Goal: Task Accomplishment & Management: Manage account settings

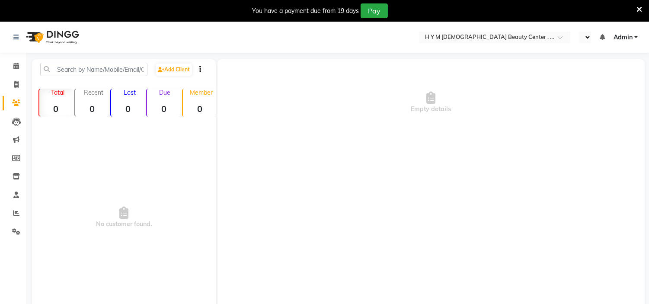
select select "en"
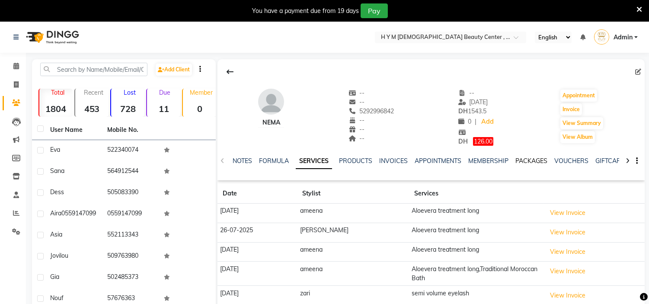
click at [529, 161] on link "PACKAGES" at bounding box center [532, 161] width 32 height 8
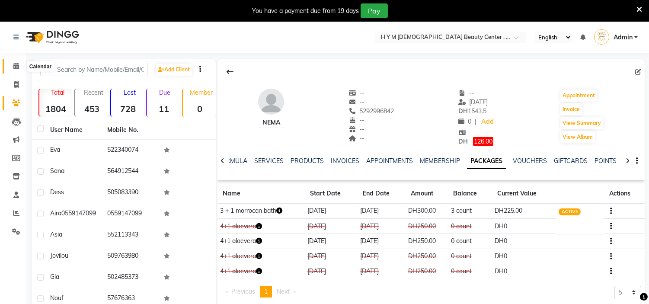
click at [11, 65] on span at bounding box center [16, 66] width 15 height 10
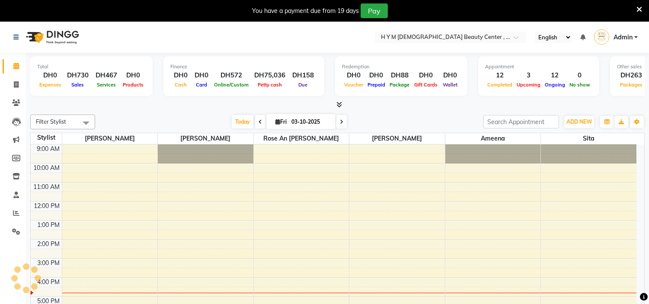
scroll to position [95, 0]
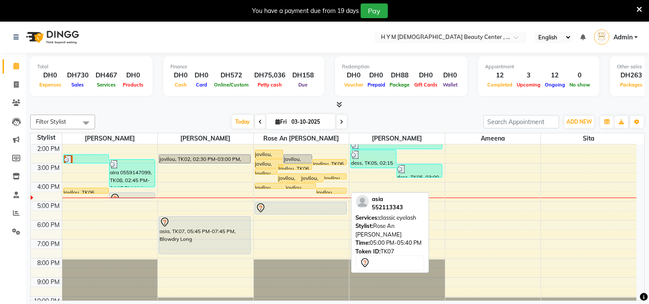
click at [272, 207] on div at bounding box center [301, 208] width 90 height 10
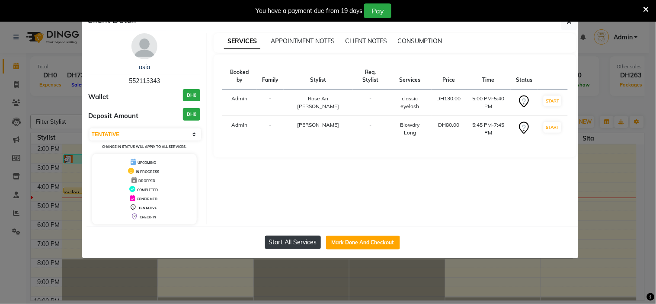
click at [308, 245] on button "Start All Services" at bounding box center [293, 242] width 56 height 13
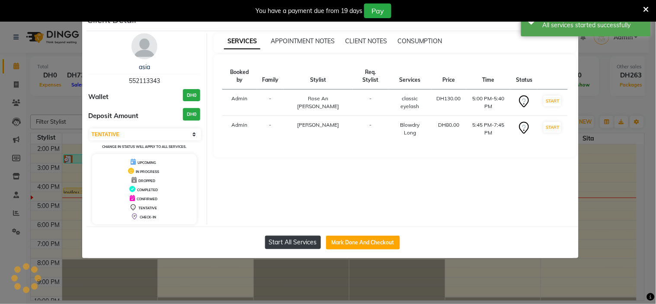
select select "1"
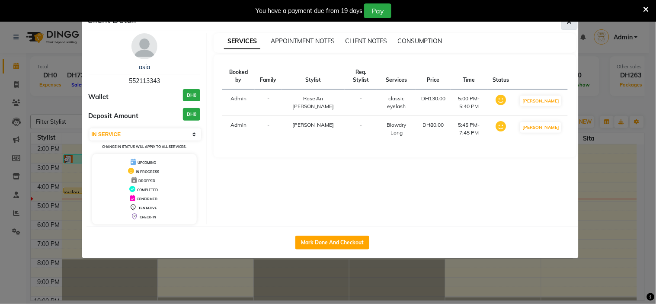
click at [571, 23] on icon "button" at bounding box center [569, 21] width 5 height 7
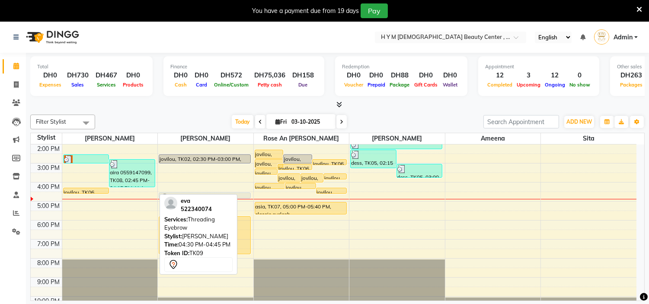
drag, startPoint x: 148, startPoint y: 196, endPoint x: 179, endPoint y: 197, distance: 31.2
click at [179, 197] on div "Filter Stylist Select All Julie Corteza randa Rose An Galang Jheza Dalangin ame…" at bounding box center [337, 217] width 615 height 213
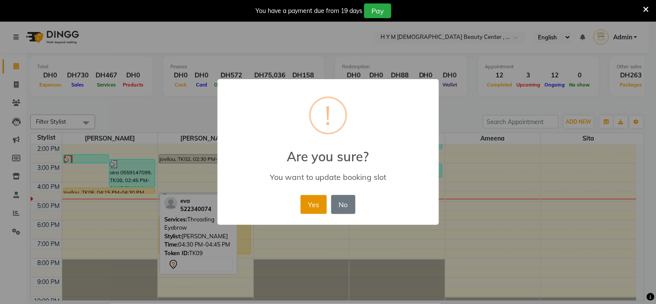
click at [310, 205] on button "Yes" at bounding box center [314, 204] width 26 height 19
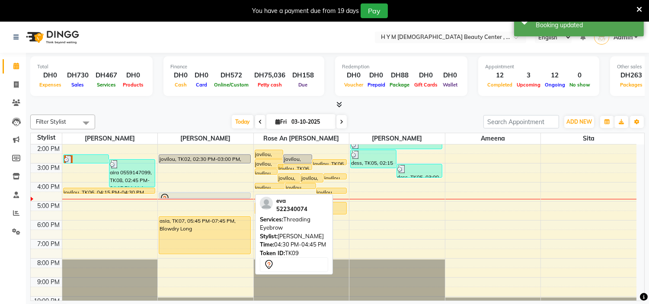
click at [228, 193] on div at bounding box center [205, 198] width 90 height 10
click at [185, 196] on div at bounding box center [205, 198] width 90 height 10
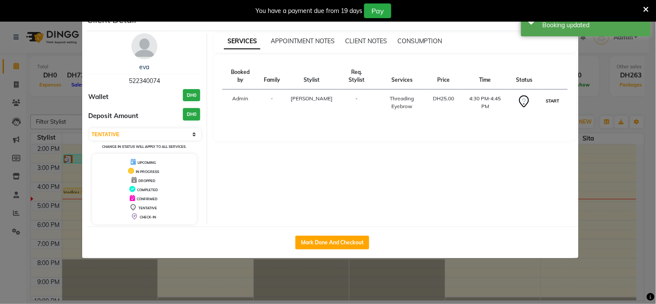
click at [547, 96] on button "START" at bounding box center [553, 101] width 18 height 11
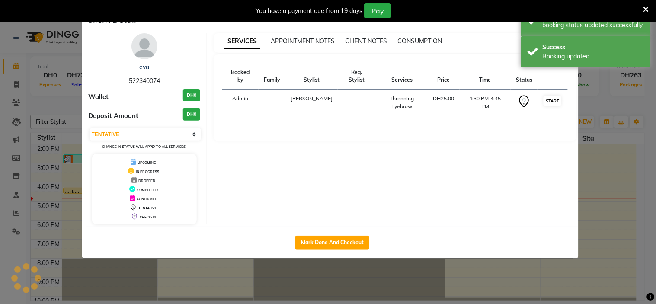
select select "1"
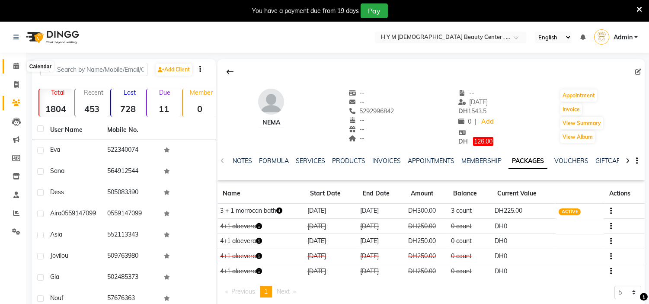
click at [16, 67] on icon at bounding box center [16, 66] width 6 height 6
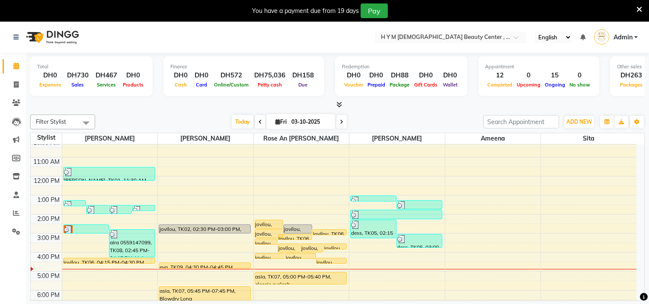
scroll to position [48, 0]
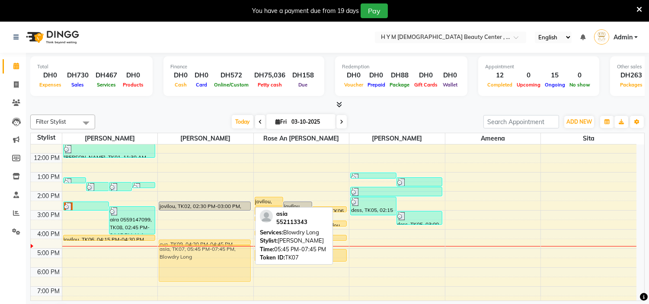
drag, startPoint x: 229, startPoint y: 287, endPoint x: 234, endPoint y: 271, distance: 16.6
click at [234, 271] on div "jovilou, TK02, 02:30 PM-03:00 PM, Hair Color Medium eva, TK09, 04:30 PM-04:45 P…" at bounding box center [206, 229] width 96 height 266
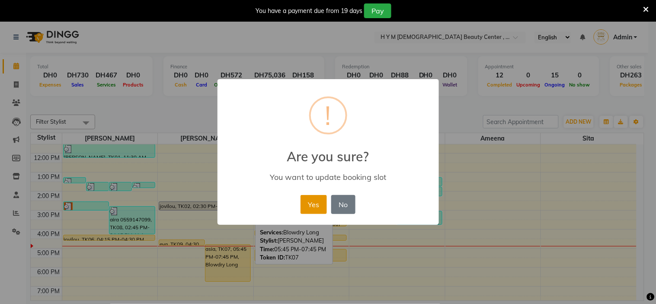
click at [310, 196] on button "Yes" at bounding box center [314, 204] width 26 height 19
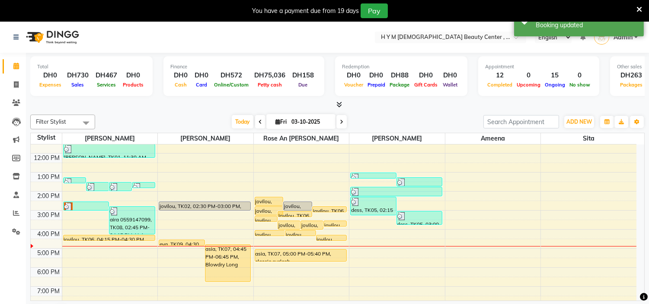
click at [260, 121] on span at bounding box center [260, 121] width 10 height 13
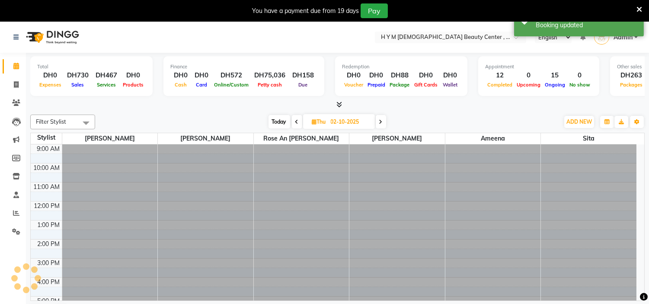
scroll to position [111, 0]
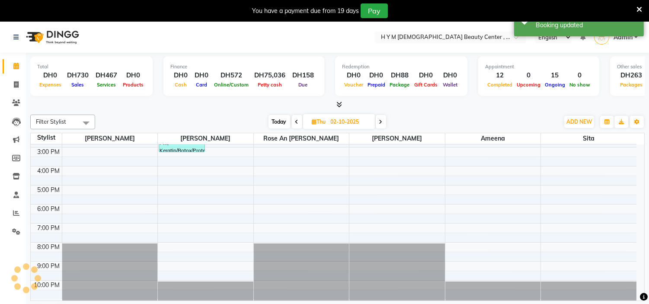
click at [260, 121] on div "Today Thu 02-10-2025" at bounding box center [328, 122] width 456 height 13
click at [295, 121] on icon at bounding box center [296, 121] width 3 height 5
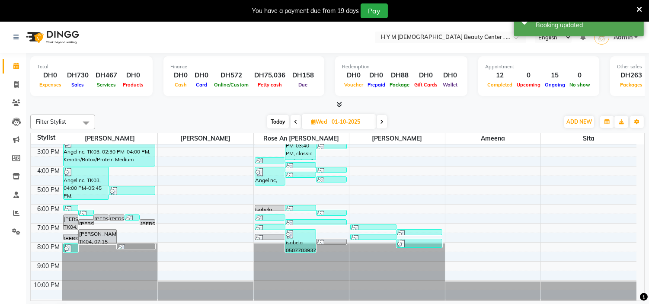
click at [295, 121] on icon at bounding box center [295, 121] width 3 height 5
type input "30-09-2025"
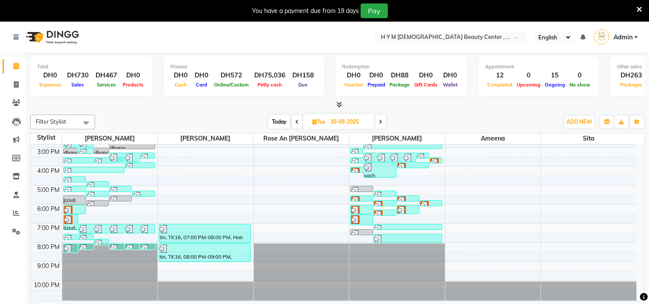
click at [327, 122] on span "Tue" at bounding box center [319, 122] width 18 height 6
select select "9"
select select "2025"
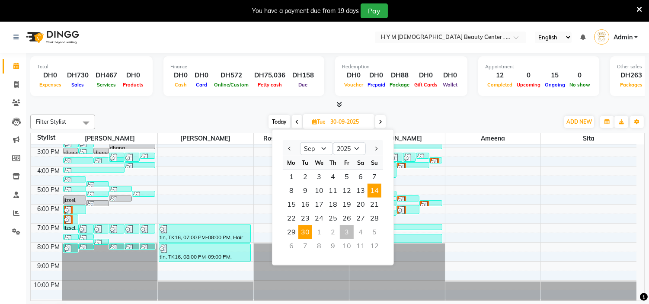
click at [373, 192] on span "14" at bounding box center [375, 191] width 14 height 14
type input "14-09-2025"
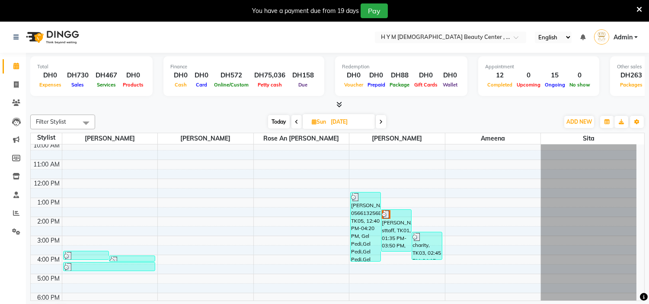
scroll to position [0, 0]
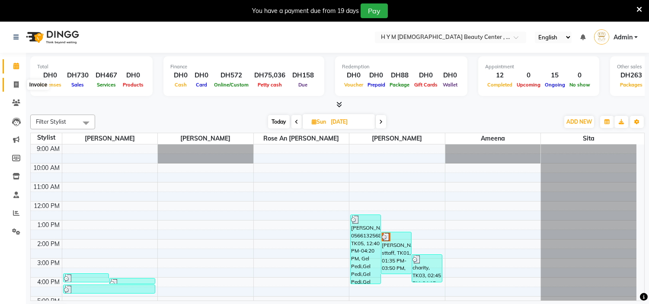
click at [15, 87] on icon at bounding box center [16, 84] width 5 height 6
select select "service"
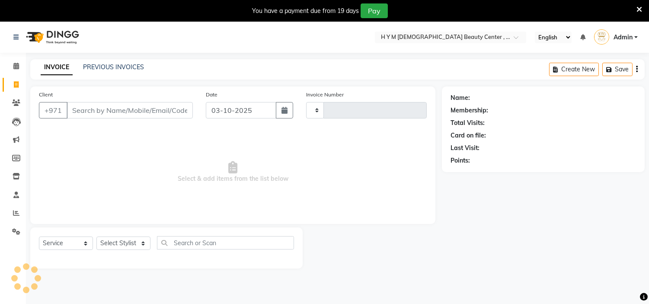
type input "2257"
select select "7248"
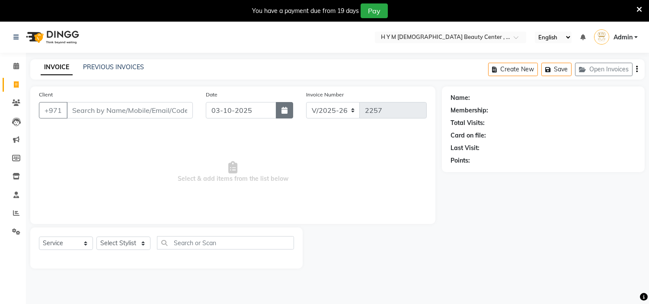
click at [283, 110] on icon "button" at bounding box center [285, 110] width 6 height 7
select select "10"
select select "2025"
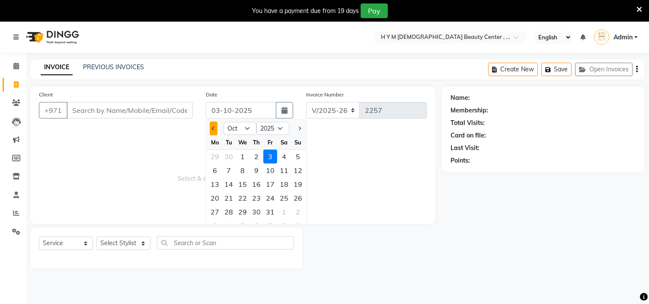
click at [214, 130] on button "Previous month" at bounding box center [213, 129] width 7 height 14
select select "9"
click at [300, 174] on div "14" at bounding box center [298, 171] width 14 height 14
type input "14-09-2025"
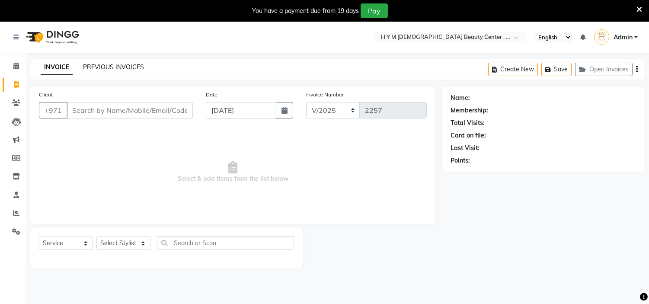
click at [101, 67] on link "PREVIOUS INVOICES" at bounding box center [113, 67] width 61 height 8
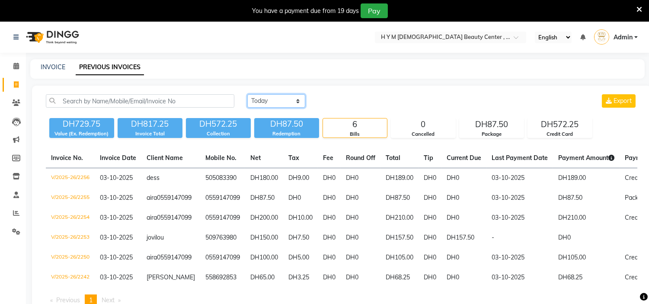
click at [299, 99] on select "Today Yesterday Custom Range" at bounding box center [276, 100] width 58 height 13
click at [247, 94] on select "Today Yesterday Custom Range" at bounding box center [276, 100] width 58 height 13
click at [302, 101] on select "Today Yesterday Custom Range" at bounding box center [279, 101] width 65 height 13
select select "yesterday"
click at [247, 95] on select "Today Yesterday Custom Range" at bounding box center [279, 101] width 65 height 13
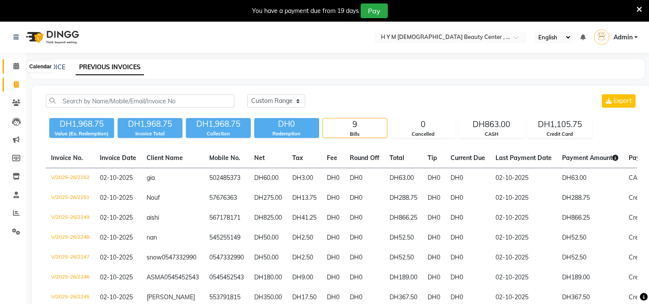
click at [14, 65] on icon at bounding box center [16, 66] width 6 height 6
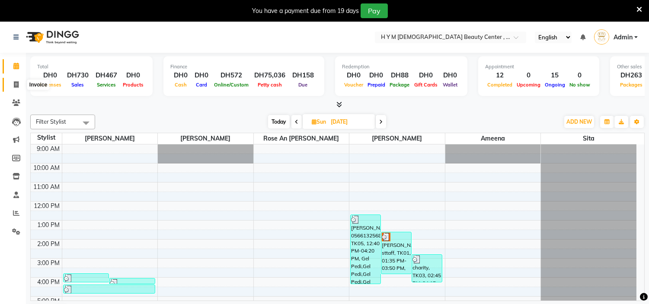
click at [14, 83] on icon at bounding box center [16, 84] width 5 height 6
select select "service"
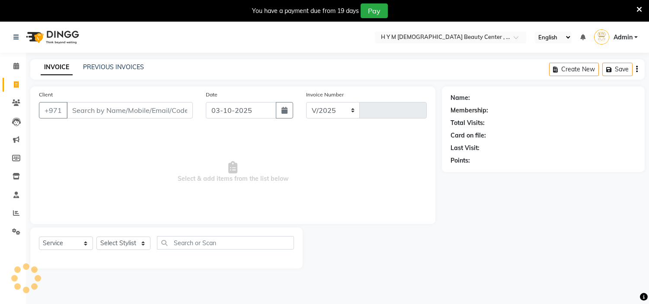
select select "7248"
type input "2257"
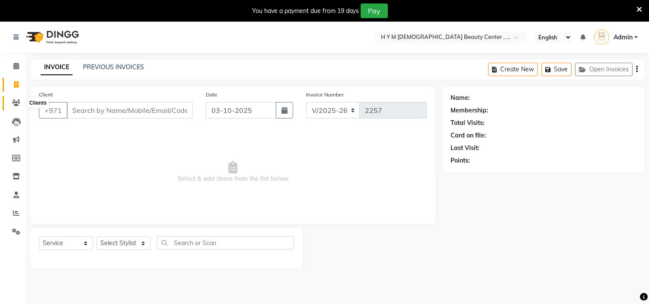
click at [15, 105] on icon at bounding box center [16, 103] width 8 height 6
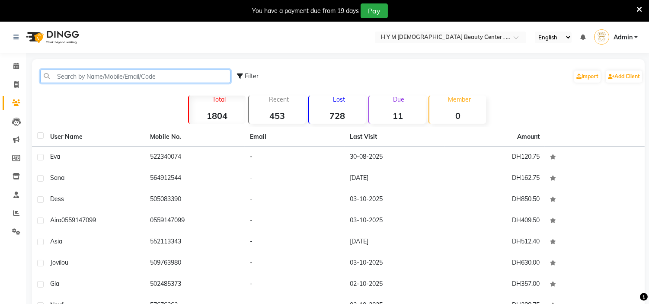
click at [100, 74] on input "text" at bounding box center [135, 76] width 190 height 13
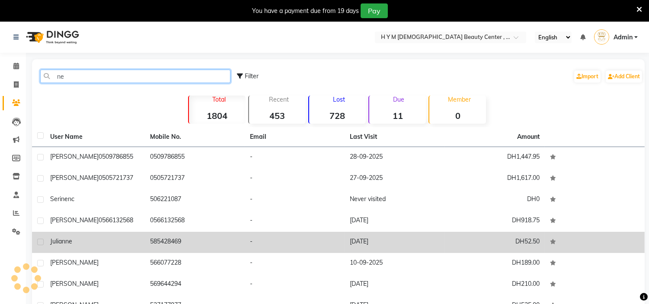
type input "n"
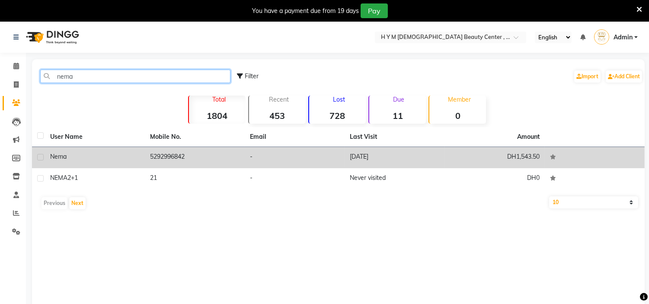
type input "nema"
click at [163, 154] on td "5292996842" at bounding box center [195, 157] width 100 height 21
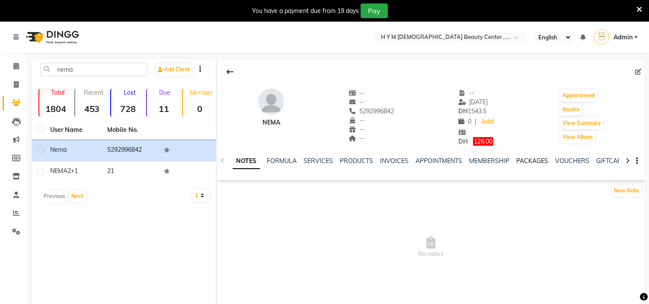
click at [523, 161] on link "PACKAGES" at bounding box center [533, 161] width 32 height 8
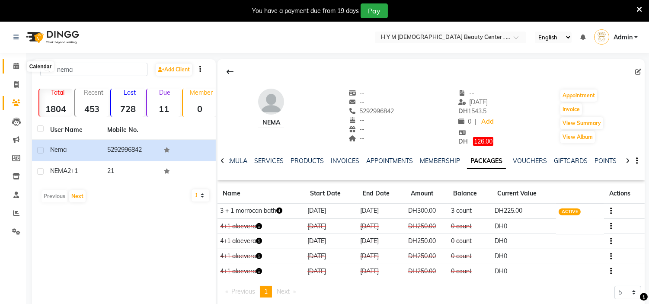
click at [16, 67] on icon at bounding box center [16, 66] width 6 height 6
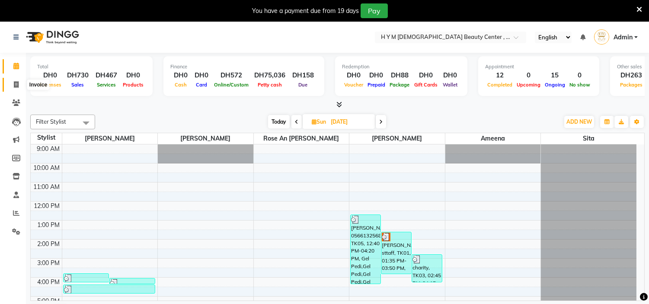
click at [14, 83] on icon at bounding box center [16, 84] width 5 height 6
select select "service"
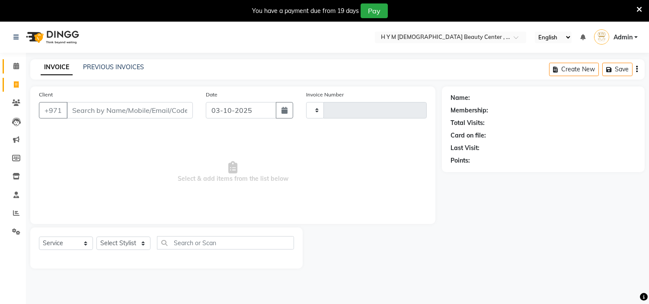
type input "2257"
select select "7248"
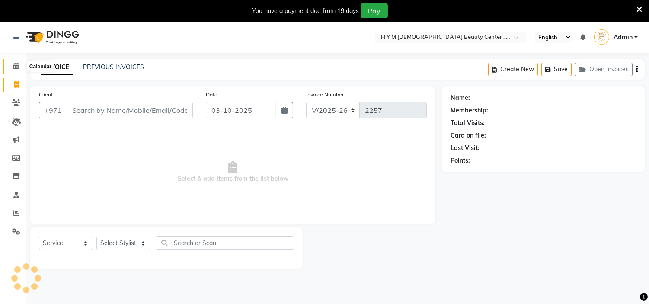
click at [13, 67] on icon at bounding box center [16, 66] width 6 height 6
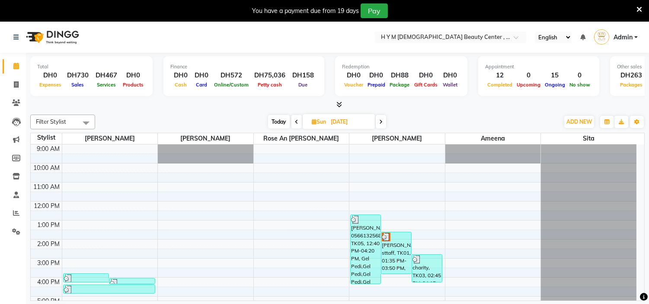
click at [283, 120] on span "Today" at bounding box center [279, 121] width 22 height 13
type input "03-10-2025"
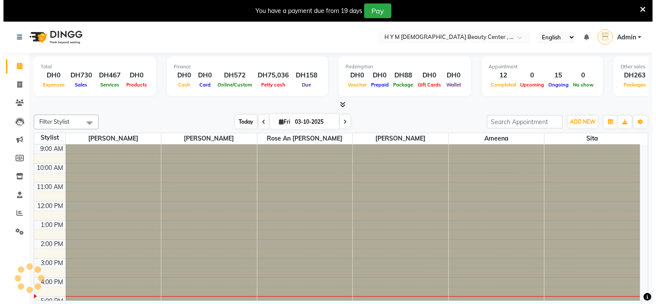
scroll to position [111, 0]
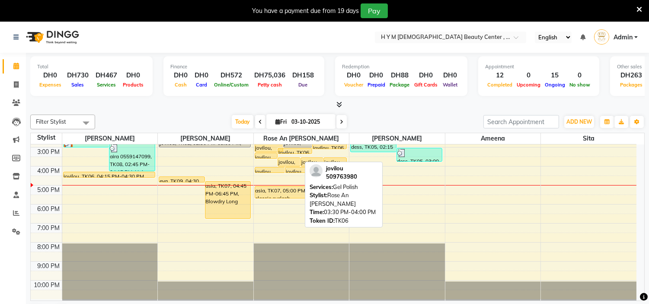
click at [292, 164] on div at bounding box center [289, 165] width 22 height 3
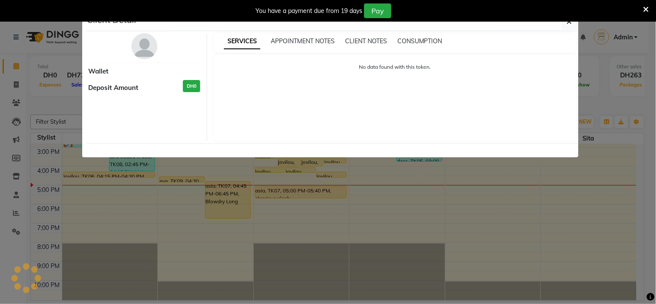
select select "1"
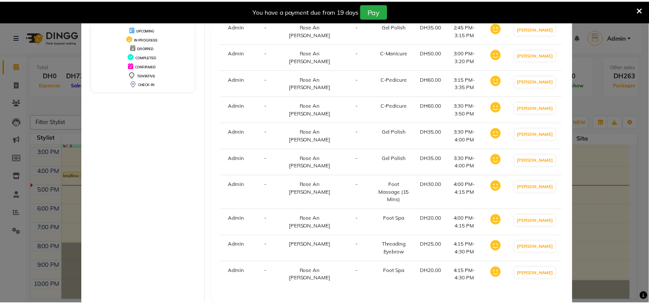
scroll to position [205, 0]
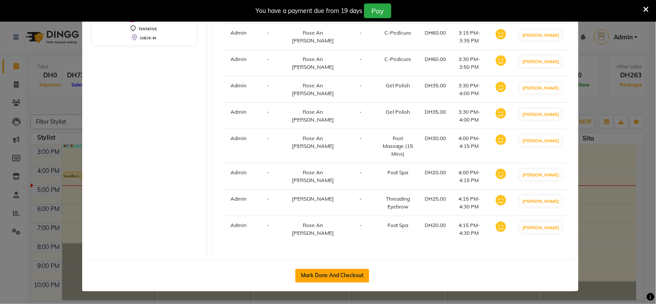
click at [327, 276] on button "Mark Done And Checkout" at bounding box center [332, 276] width 74 height 14
select select "service"
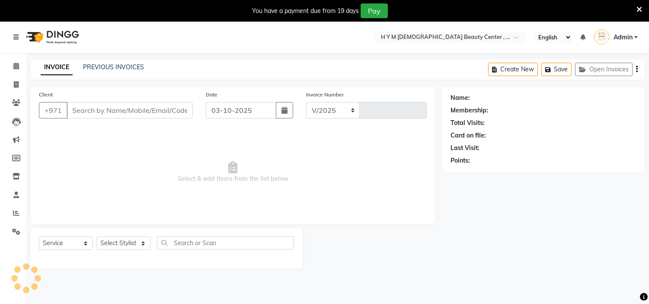
select select "7248"
type input "2257"
type input "509763980"
select select "61767"
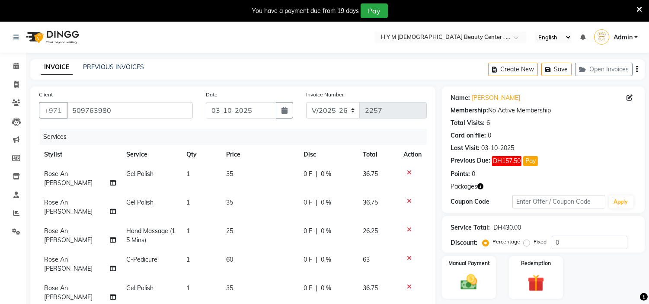
click at [407, 227] on icon at bounding box center [409, 230] width 5 height 6
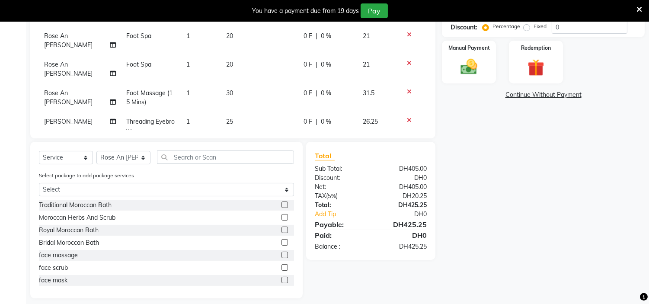
scroll to position [223, 0]
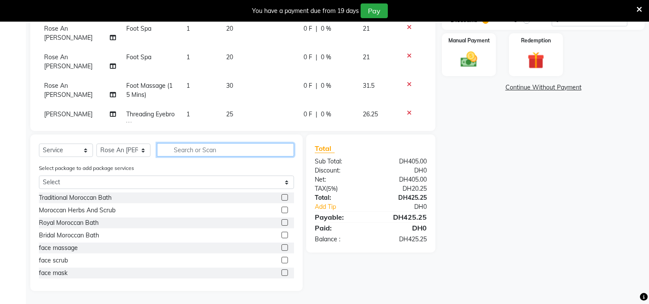
click at [189, 148] on input "text" at bounding box center [225, 149] width 137 height 13
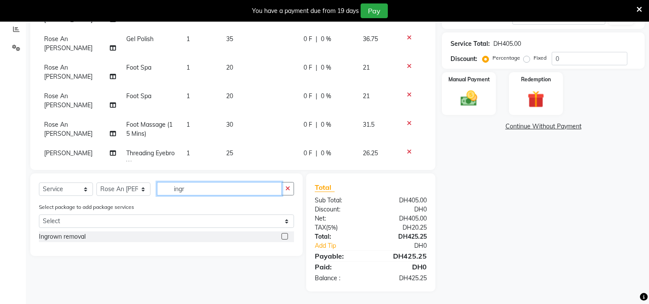
type input "ingr"
click at [283, 238] on label at bounding box center [285, 236] width 6 height 6
click at [283, 238] on input "checkbox" at bounding box center [285, 237] width 6 height 6
checkbox input "false"
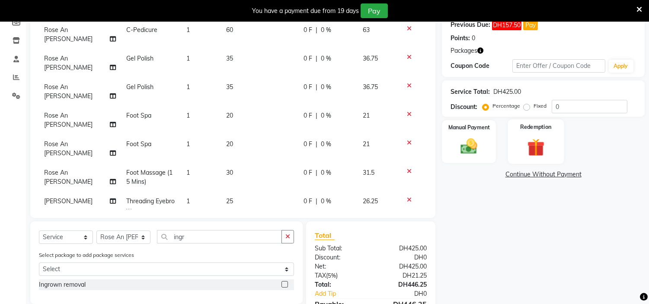
click at [536, 141] on img at bounding box center [536, 148] width 29 height 22
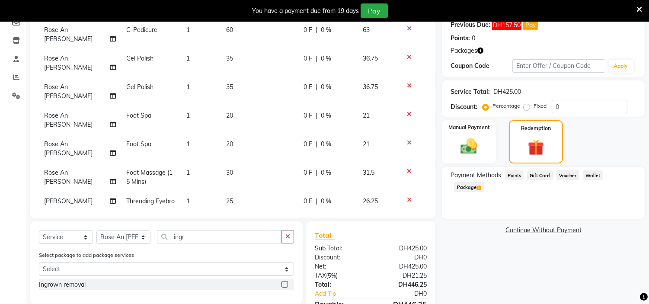
click at [484, 182] on span "Package 1" at bounding box center [469, 187] width 30 height 10
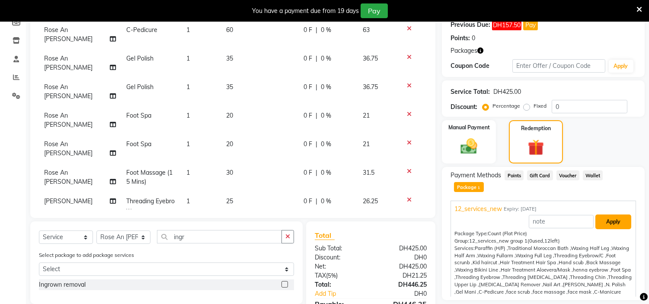
click at [597, 215] on button "Apply" at bounding box center [614, 222] width 36 height 15
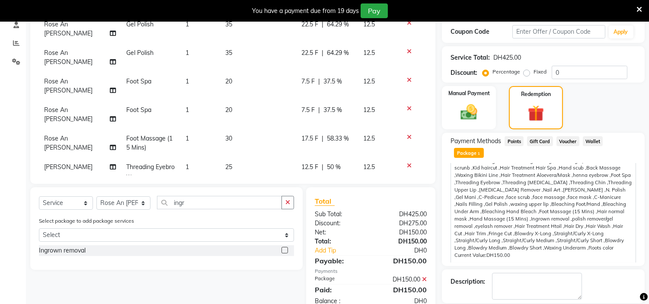
scroll to position [199, 0]
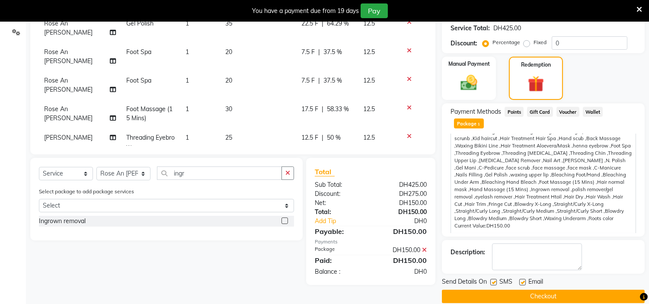
click at [491, 279] on label at bounding box center [494, 282] width 6 height 6
click at [491, 280] on input "checkbox" at bounding box center [494, 283] width 6 height 6
checkbox input "false"
click at [524, 279] on label at bounding box center [523, 282] width 6 height 6
click at [524, 280] on input "checkbox" at bounding box center [523, 283] width 6 height 6
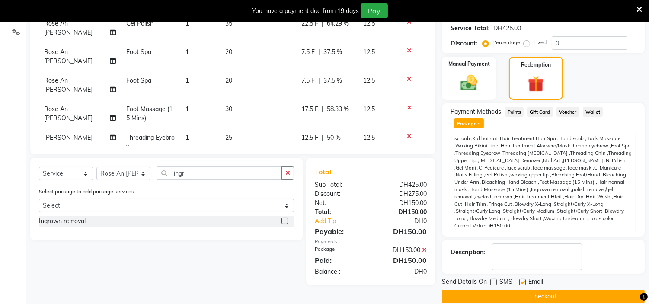
checkbox input "false"
click at [531, 290] on button "Checkout" at bounding box center [543, 296] width 203 height 13
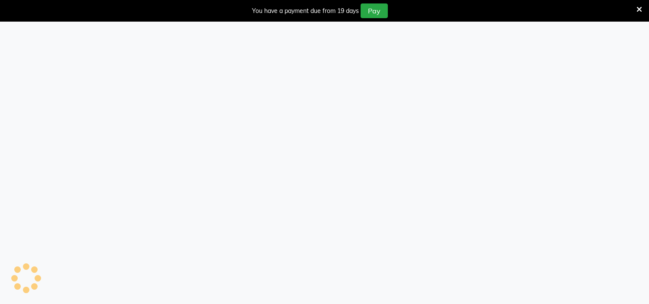
select select "service"
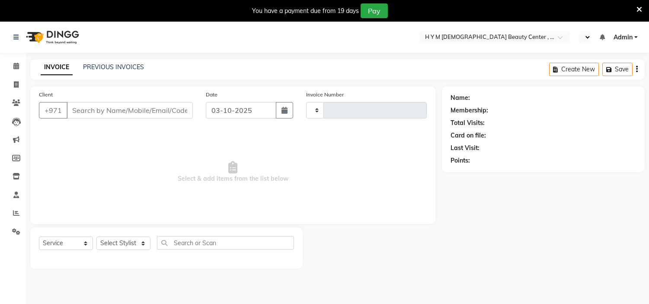
type input "2258"
select select "en"
select select "7248"
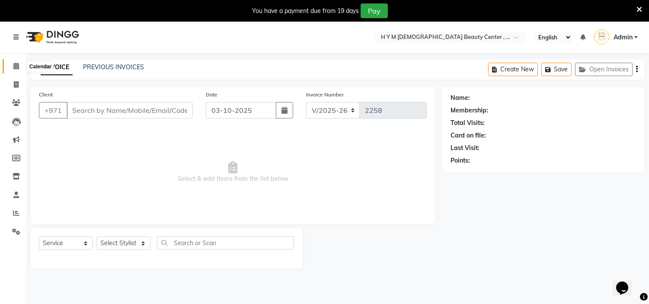
click at [19, 68] on span at bounding box center [16, 66] width 15 height 10
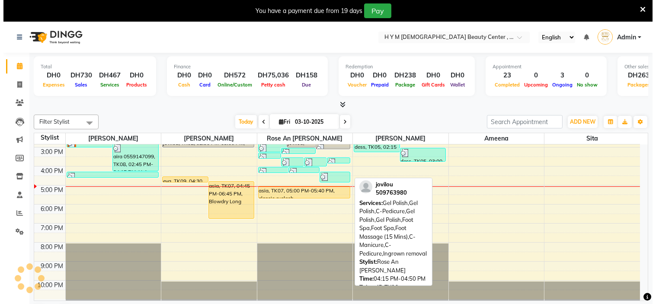
scroll to position [111, 0]
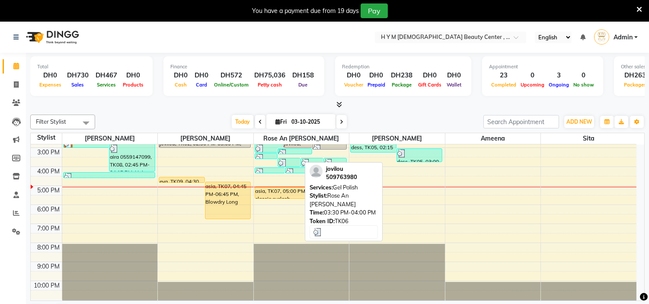
click at [282, 161] on img at bounding box center [283, 163] width 9 height 9
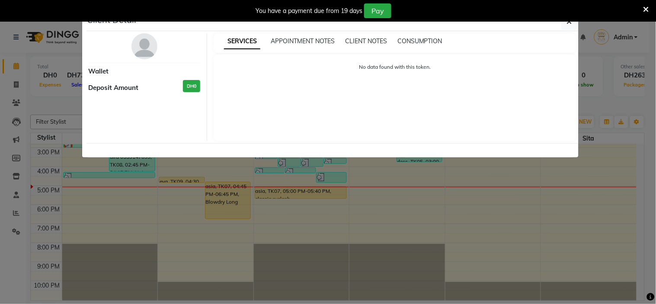
select select "3"
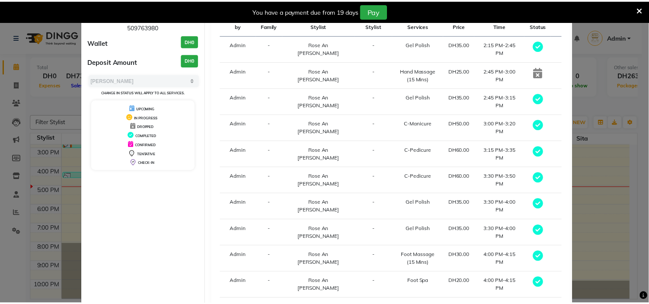
scroll to position [0, 0]
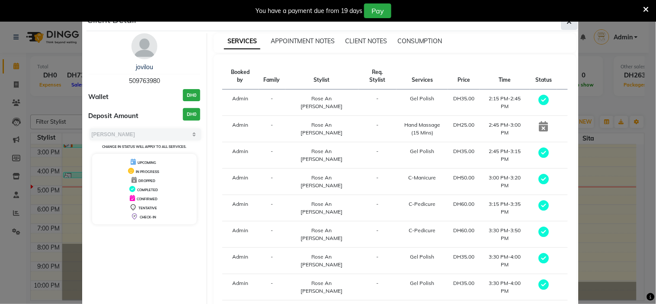
click at [567, 23] on icon "button" at bounding box center [569, 21] width 5 height 7
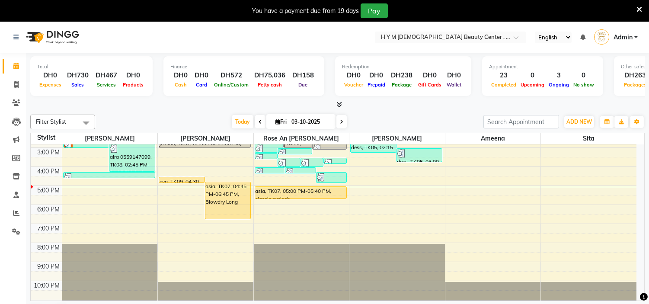
click at [14, 77] on li "Invoice" at bounding box center [13, 85] width 26 height 19
click at [16, 81] on icon at bounding box center [16, 84] width 5 height 6
select select "7248"
select select "service"
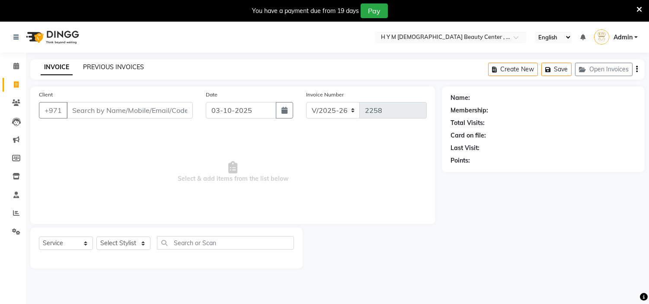
click at [103, 66] on link "PREVIOUS INVOICES" at bounding box center [113, 67] width 61 height 8
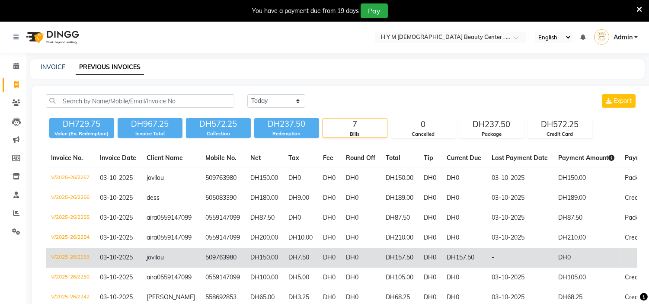
click at [174, 268] on td "jovilou" at bounding box center [170, 258] width 59 height 20
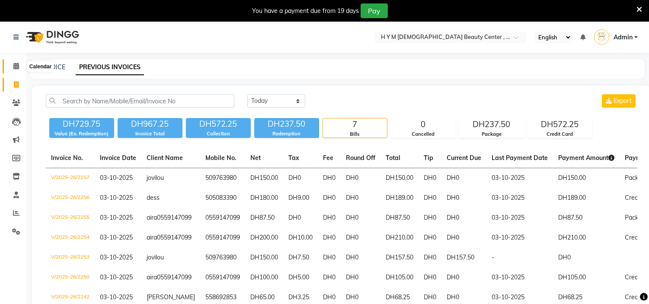
click at [18, 69] on icon at bounding box center [16, 66] width 6 height 6
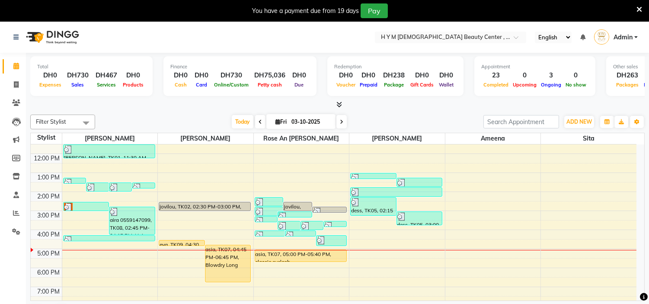
scroll to position [48, 0]
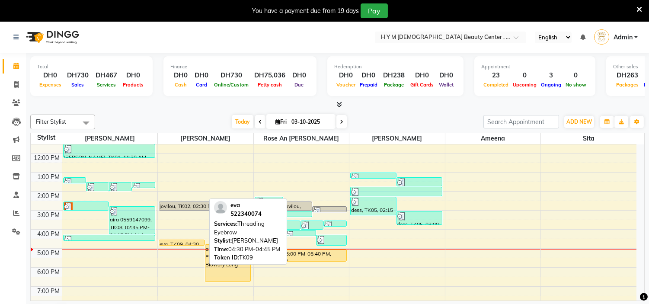
click at [193, 245] on div at bounding box center [181, 245] width 45 height 3
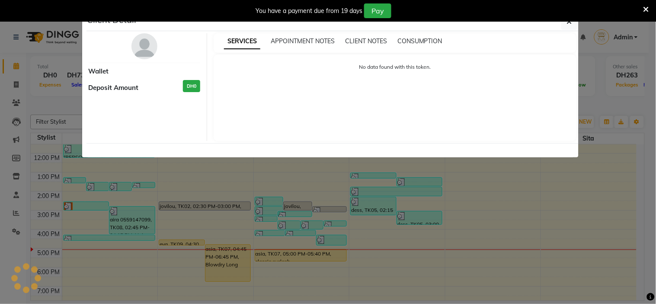
select select "1"
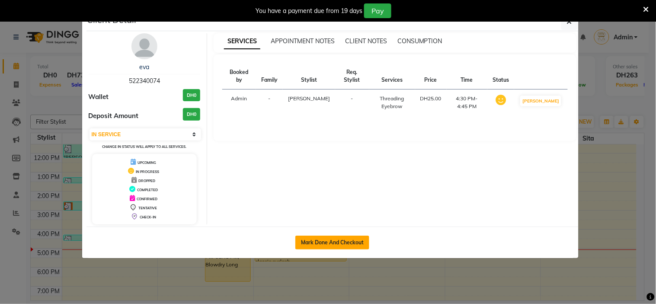
click at [316, 240] on button "Mark Done And Checkout" at bounding box center [332, 243] width 74 height 14
select select "service"
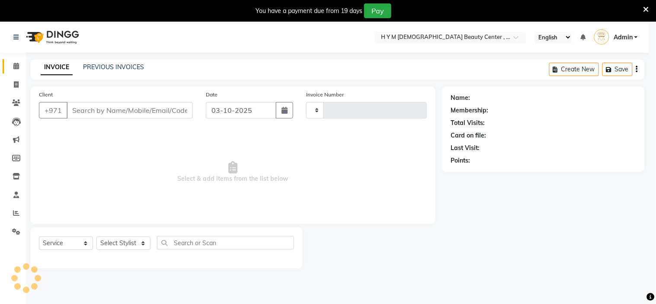
type input "2258"
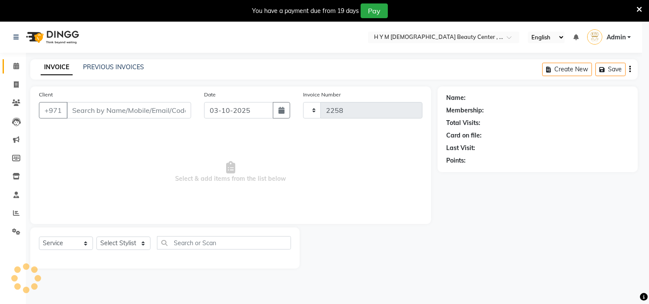
select select "7248"
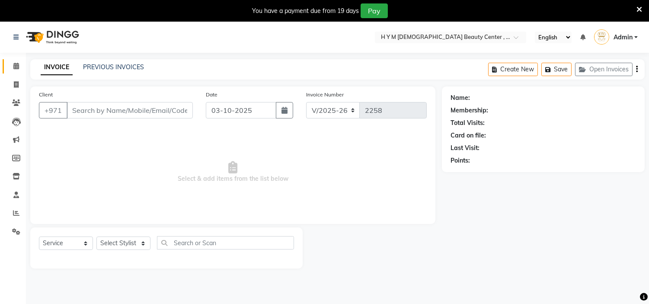
type input "522340074"
select select "66737"
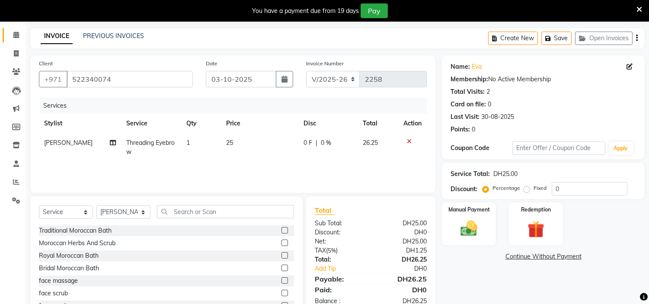
scroll to position [64, 0]
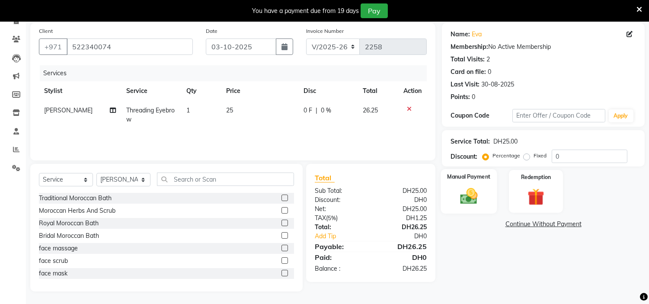
click at [463, 202] on img at bounding box center [469, 196] width 29 height 20
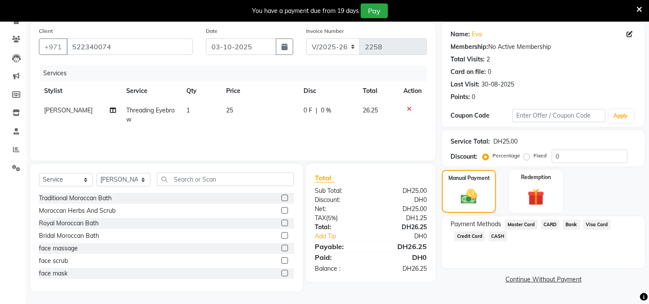
click at [465, 234] on span "Credit Card" at bounding box center [469, 236] width 31 height 10
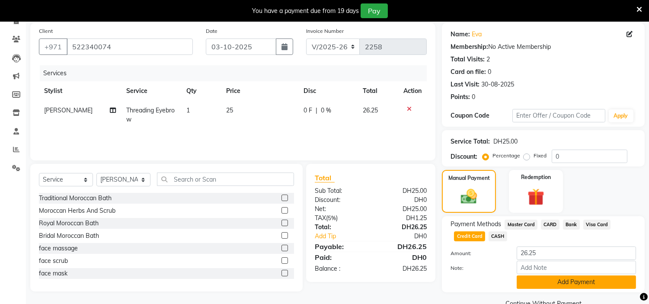
click at [536, 279] on button "Add Payment" at bounding box center [576, 282] width 119 height 13
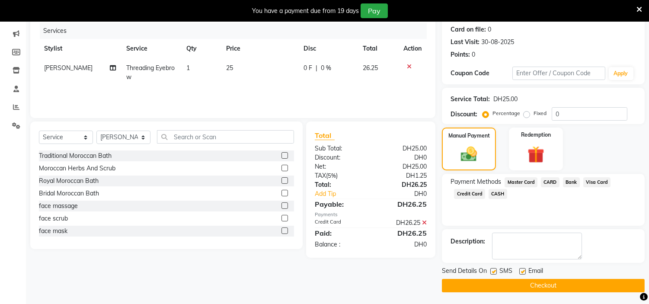
scroll to position [106, 0]
click at [496, 268] on label at bounding box center [494, 271] width 6 height 6
click at [496, 269] on input "checkbox" at bounding box center [494, 272] width 6 height 6
checkbox input "false"
click at [524, 271] on label at bounding box center [523, 271] width 6 height 6
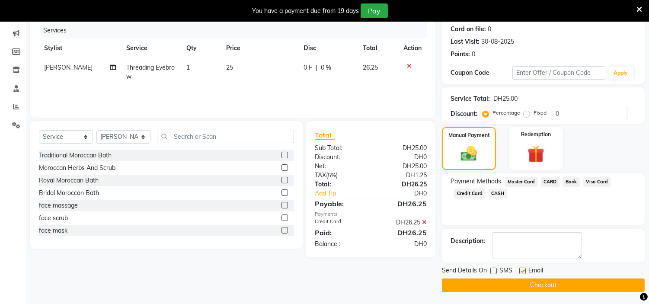
click at [524, 271] on input "checkbox" at bounding box center [523, 272] width 6 height 6
checkbox input "false"
click at [524, 280] on button "Checkout" at bounding box center [543, 285] width 203 height 13
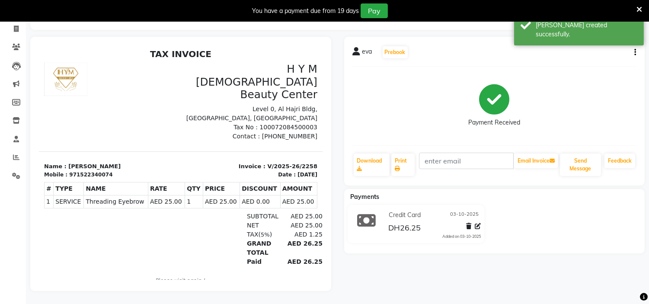
select select "service"
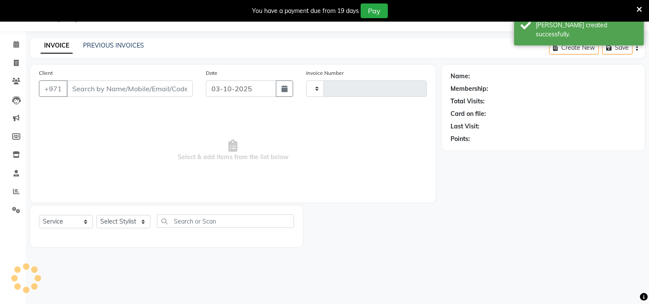
scroll to position [22, 0]
type input "2259"
select select "7248"
type input "522340074"
select select "66737"
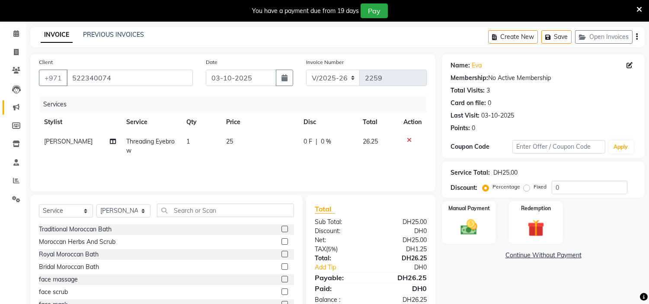
scroll to position [0, 0]
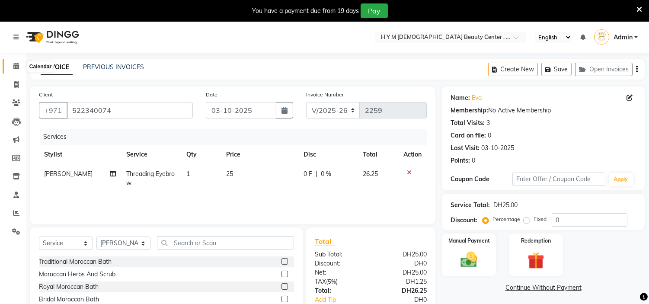
click at [16, 67] on icon at bounding box center [16, 66] width 6 height 6
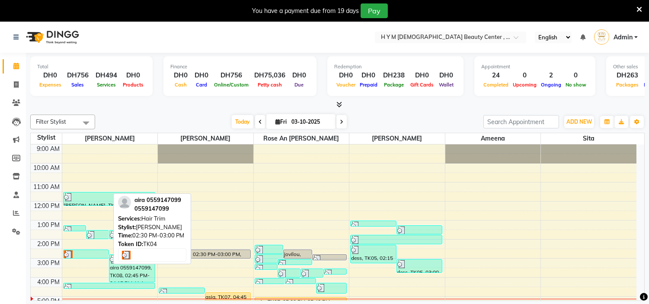
click at [96, 256] on div at bounding box center [86, 254] width 45 height 9
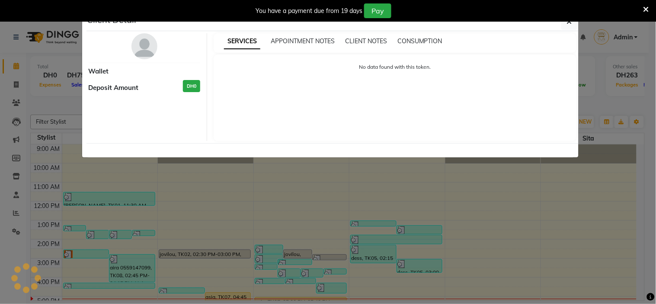
select select "3"
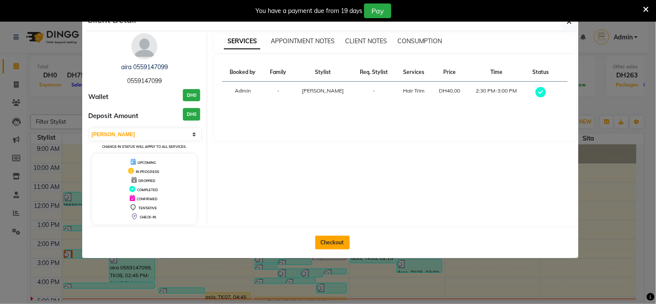
click at [332, 244] on button "Checkout" at bounding box center [332, 243] width 35 height 14
select select "service"
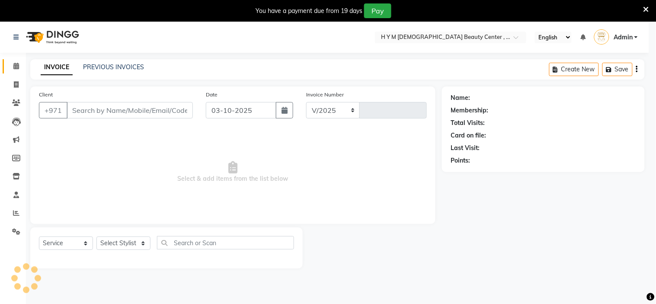
select select "7248"
type input "2259"
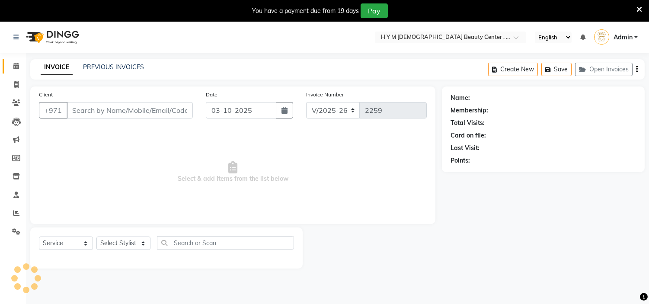
type input "0559147099"
select select "61770"
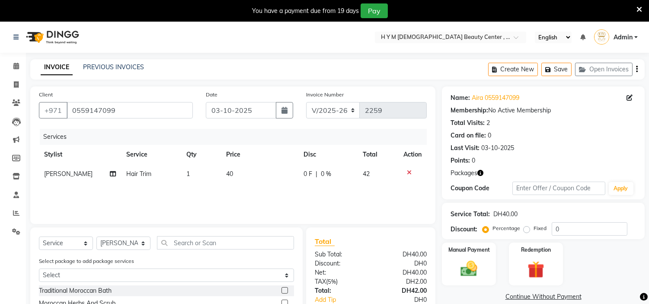
click at [237, 172] on td "40" at bounding box center [259, 173] width 77 height 19
select select "61770"
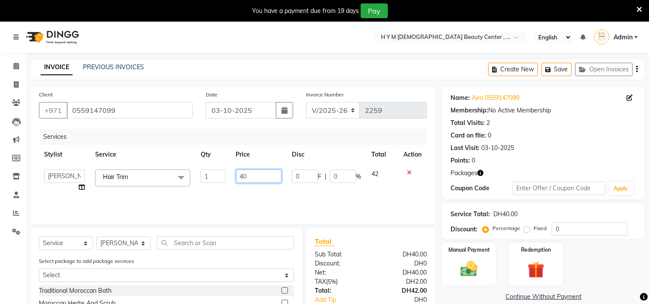
click at [253, 174] on input "40" at bounding box center [258, 176] width 45 height 13
type input "4"
type input "50"
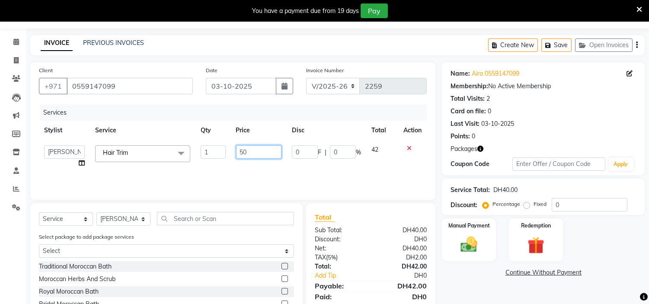
scroll to position [48, 0]
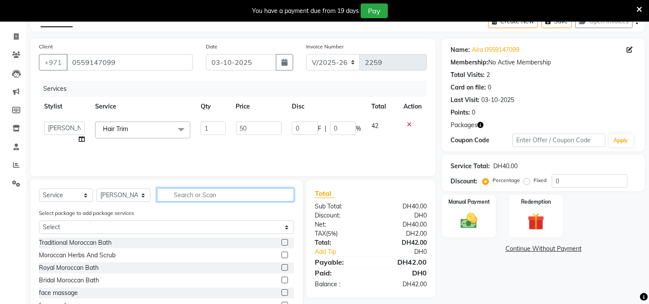
click at [234, 198] on input "text" at bounding box center [225, 194] width 137 height 13
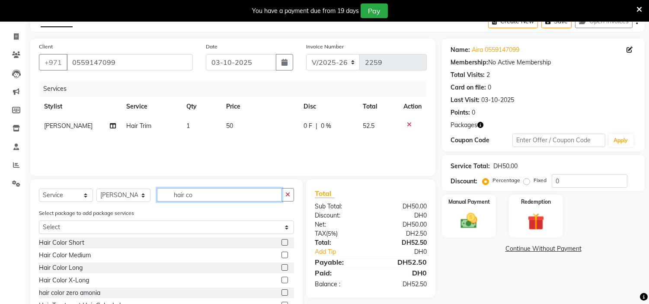
type input "hair co"
click at [285, 256] on label at bounding box center [285, 255] width 6 height 6
click at [285, 256] on input "checkbox" at bounding box center [285, 256] width 6 height 6
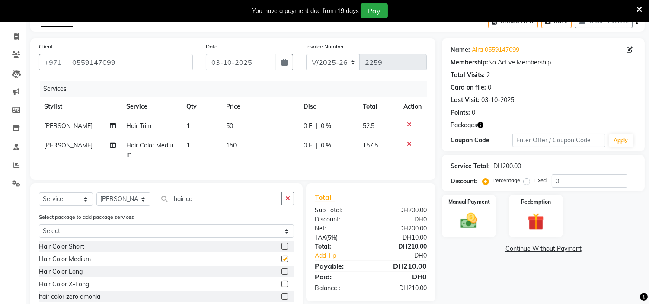
checkbox input "false"
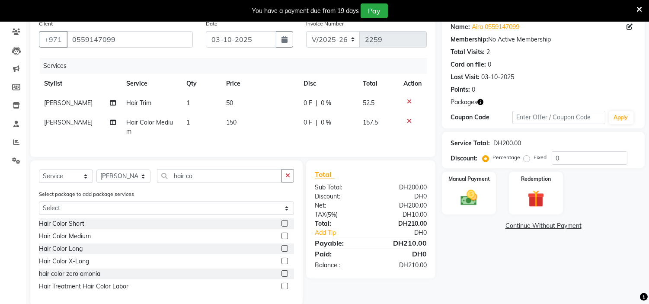
scroll to position [93, 0]
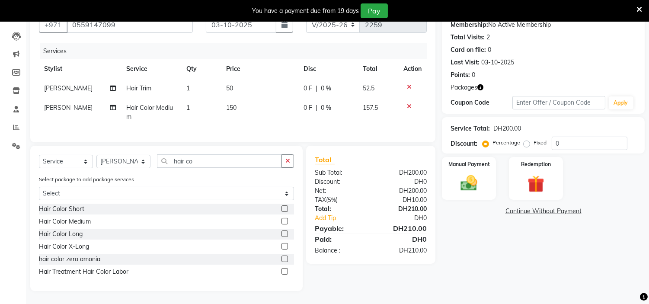
click at [476, 257] on div "Name: Aira 0559147099 Membership: No Active Membership Total Visits: 2 Card on …" at bounding box center [546, 146] width 209 height 290
click at [465, 163] on div "Manual Payment" at bounding box center [469, 178] width 56 height 44
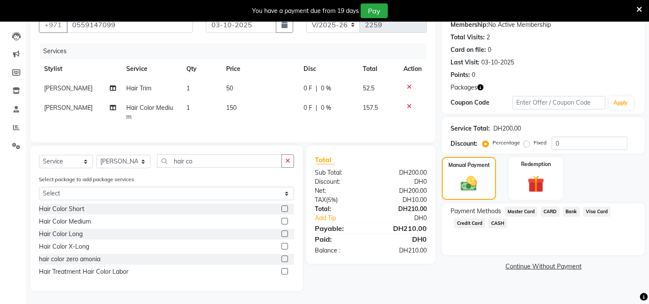
click at [465, 218] on span "Credit Card" at bounding box center [469, 223] width 31 height 10
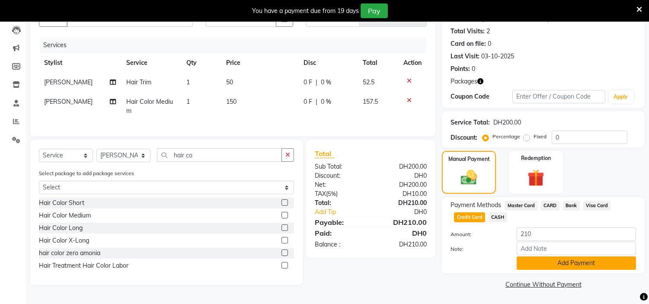
click at [541, 265] on button "Add Payment" at bounding box center [576, 263] width 119 height 13
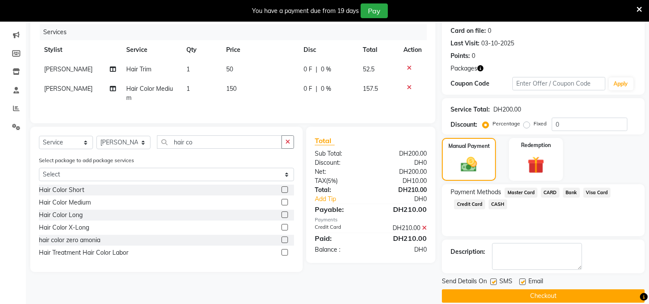
scroll to position [116, 0]
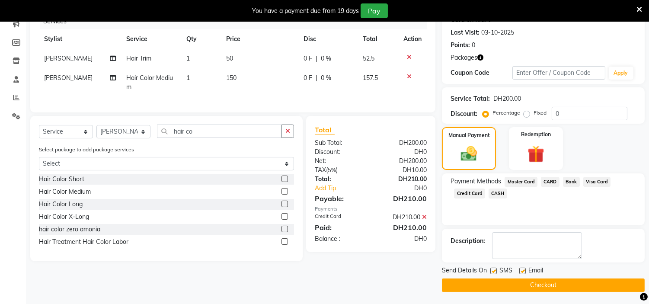
click at [491, 271] on label at bounding box center [494, 271] width 6 height 6
click at [491, 271] on input "checkbox" at bounding box center [494, 272] width 6 height 6
checkbox input "false"
click at [520, 270] on label at bounding box center [523, 271] width 6 height 6
click at [520, 270] on input "checkbox" at bounding box center [523, 272] width 6 height 6
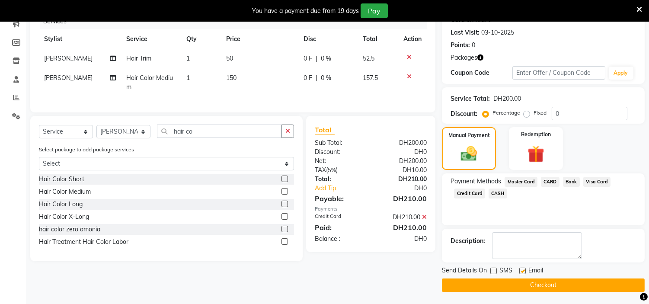
checkbox input "false"
click at [528, 283] on button "Checkout" at bounding box center [543, 285] width 203 height 13
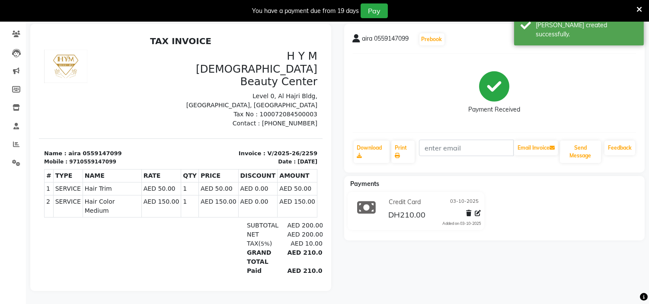
scroll to position [22, 0]
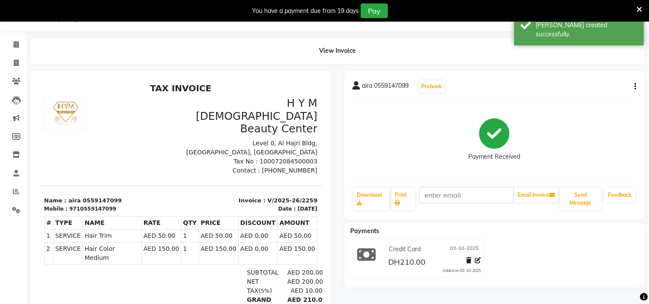
select select "7248"
select select "service"
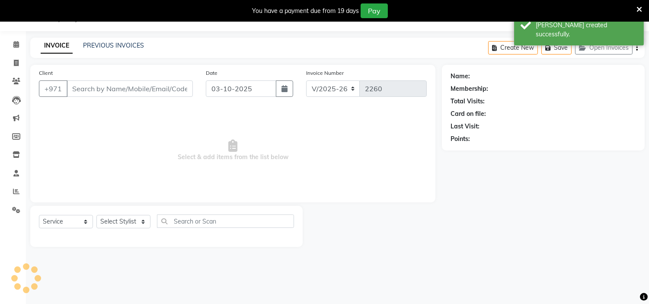
type input "0559147099"
select select "61770"
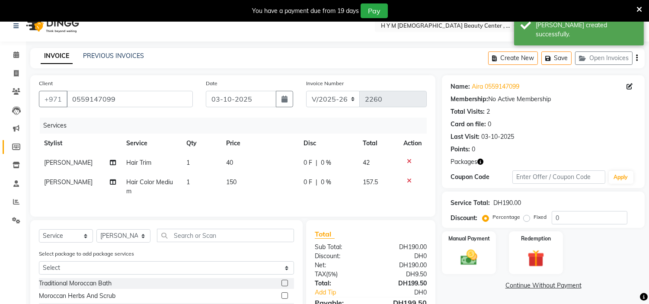
scroll to position [0, 0]
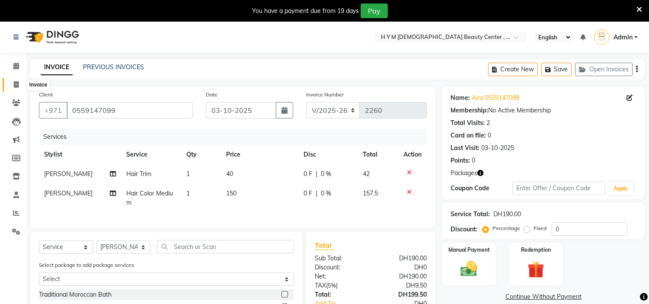
click at [16, 80] on span at bounding box center [16, 85] width 15 height 10
select select "service"
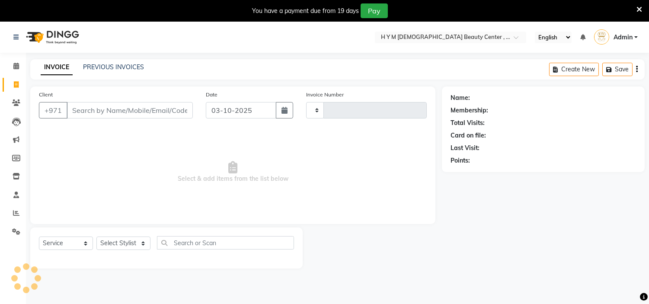
scroll to position [22, 0]
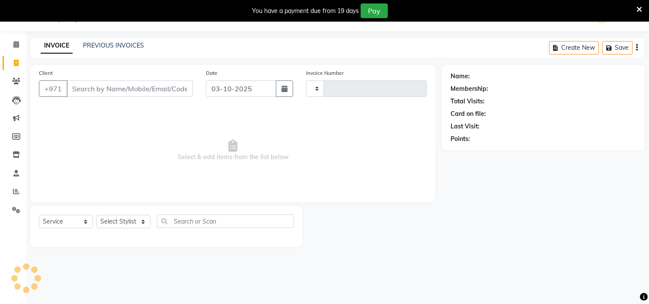
type input "2260"
select select "7248"
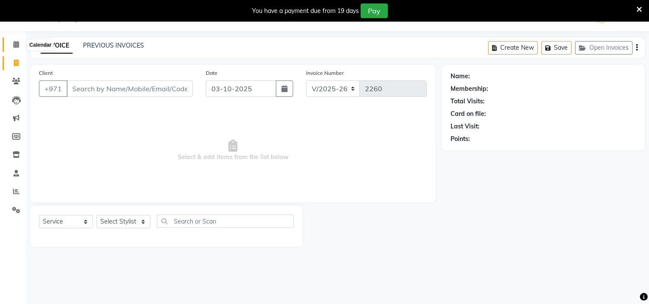
click at [19, 43] on span at bounding box center [16, 45] width 15 height 10
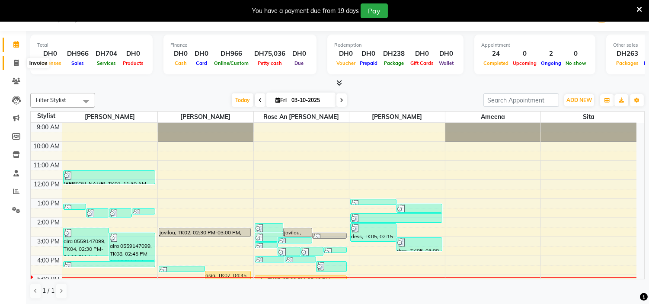
click at [15, 63] on icon at bounding box center [16, 63] width 5 height 6
select select "service"
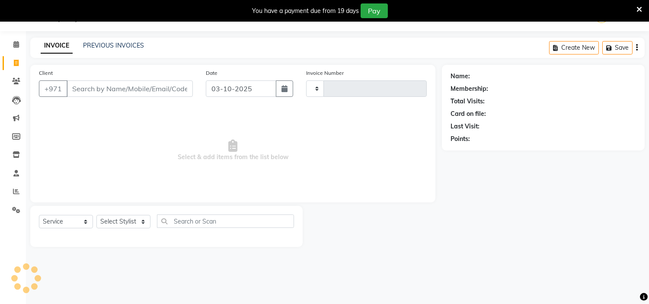
type input "2260"
select select "7248"
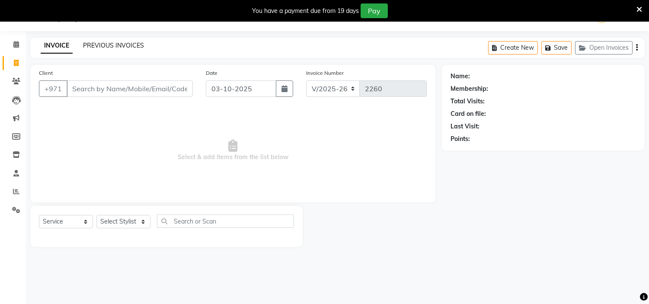
click at [125, 45] on link "PREVIOUS INVOICES" at bounding box center [113, 46] width 61 height 8
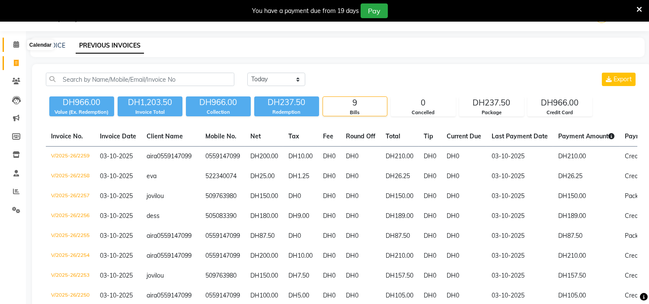
click at [19, 47] on span at bounding box center [16, 45] width 15 height 10
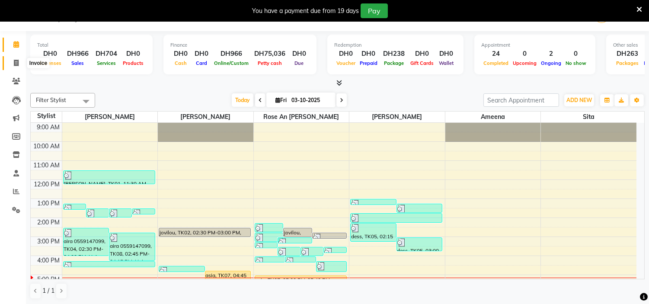
click at [14, 61] on icon at bounding box center [16, 63] width 5 height 6
select select "service"
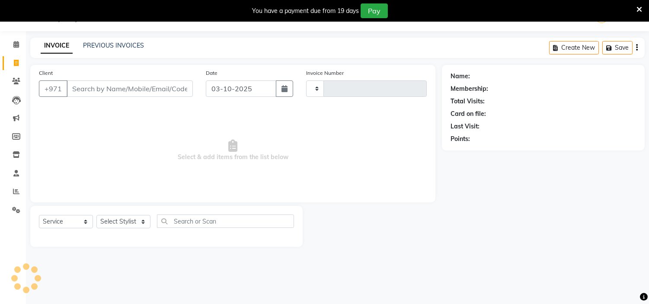
type input "2260"
select select "7248"
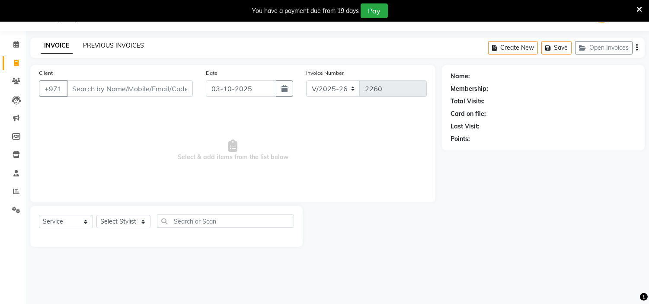
click at [100, 45] on link "PREVIOUS INVOICES" at bounding box center [113, 46] width 61 height 8
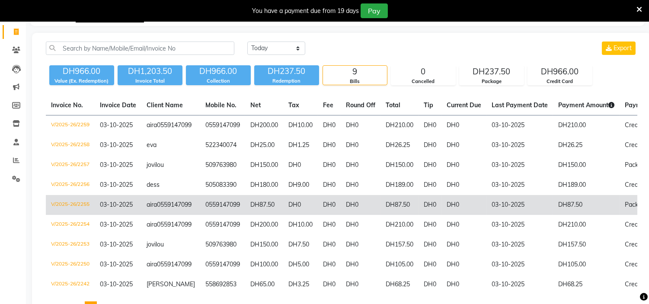
scroll to position [70, 0]
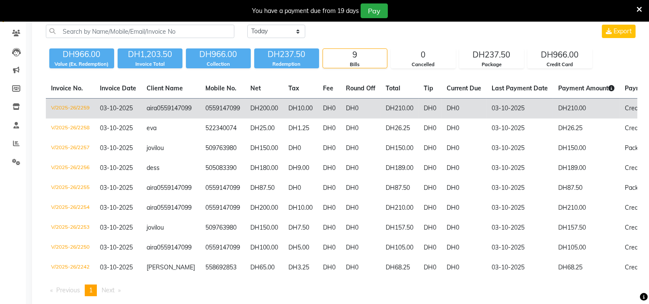
drag, startPoint x: 219, startPoint y: 112, endPoint x: 198, endPoint y: 113, distance: 21.2
click at [200, 113] on td "0559147099" at bounding box center [222, 109] width 45 height 20
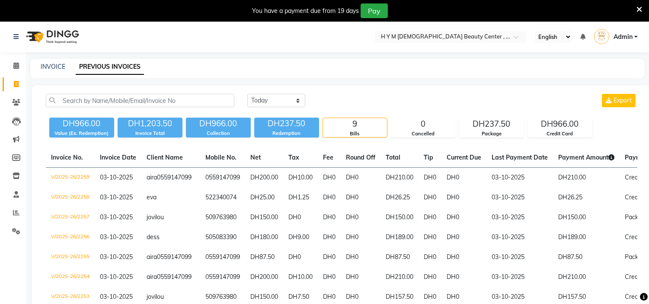
scroll to position [0, 0]
click at [16, 67] on icon at bounding box center [16, 66] width 6 height 6
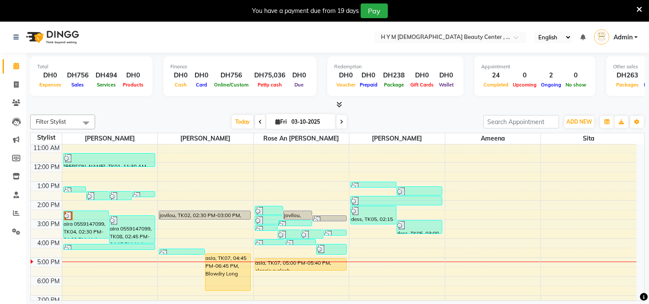
scroll to position [96, 0]
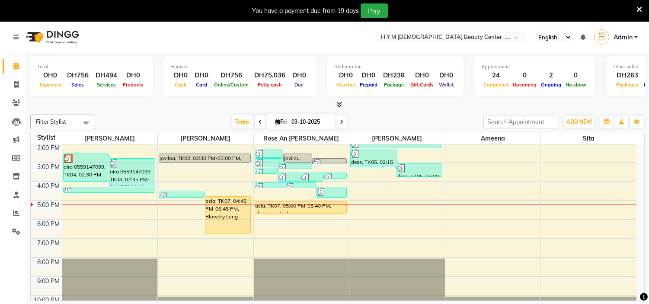
click at [120, 203] on div "9:00 AM 10:00 AM 11:00 AM 12:00 PM 1:00 PM 2:00 PM 3:00 PM 4:00 PM 5:00 PM 6:00…" at bounding box center [334, 181] width 606 height 266
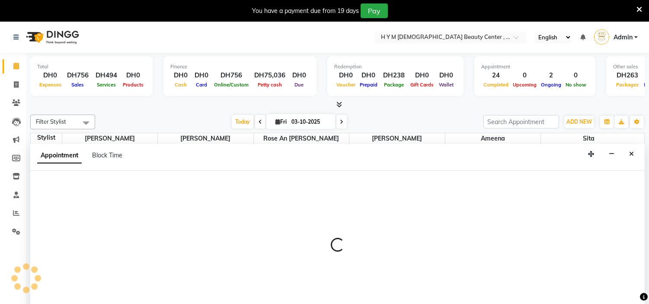
scroll to position [22, 0]
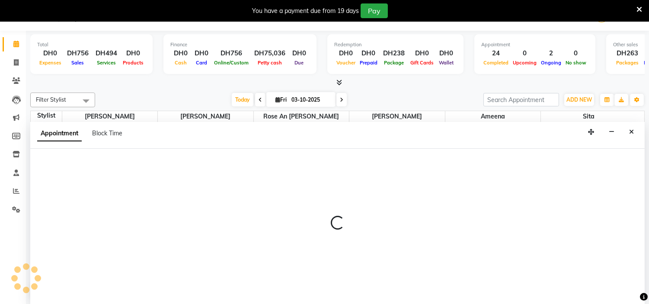
select select "61770"
select select "tentative"
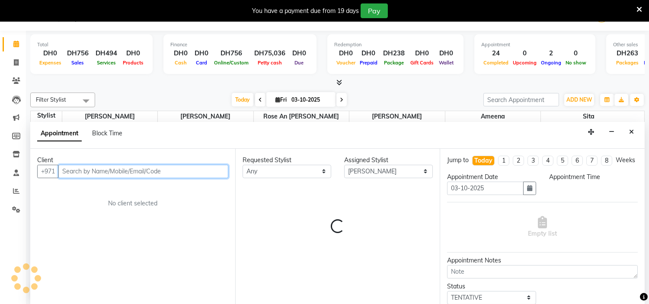
select select "1020"
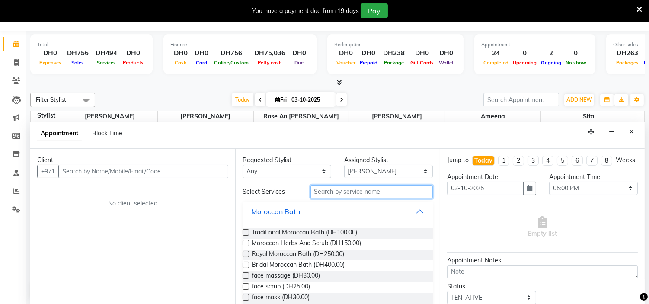
click at [357, 195] on input "text" at bounding box center [372, 191] width 123 height 13
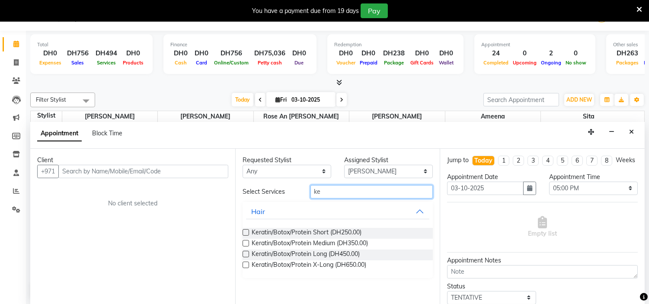
type input "k"
type input "botox"
click at [16, 61] on icon at bounding box center [16, 62] width 5 height 6
select select "service"
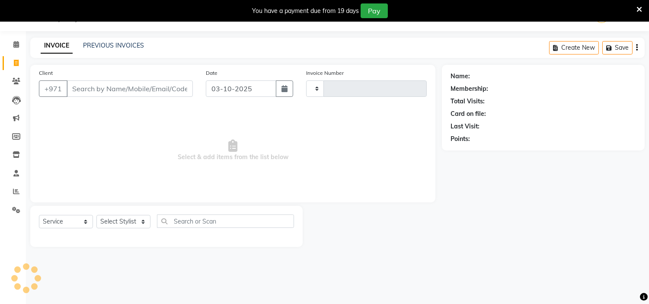
scroll to position [19, 0]
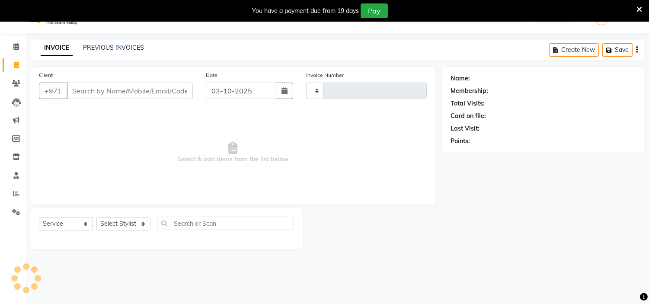
type input "2260"
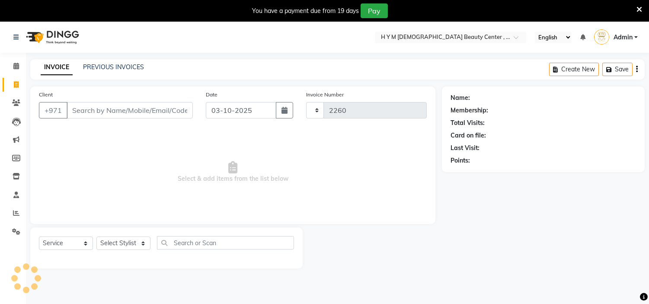
select select "7248"
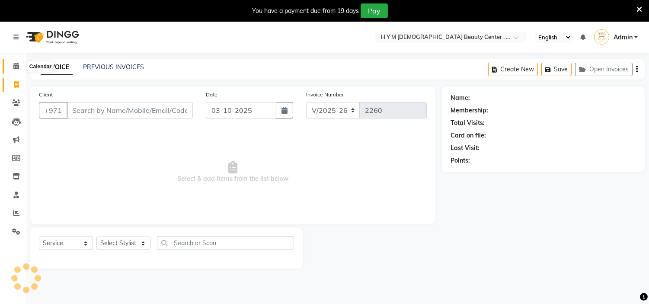
click at [14, 63] on icon at bounding box center [16, 66] width 6 height 6
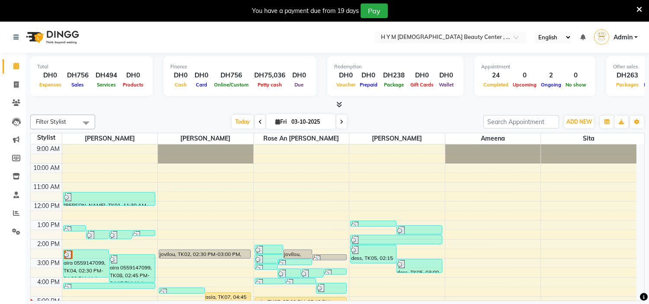
scroll to position [96, 0]
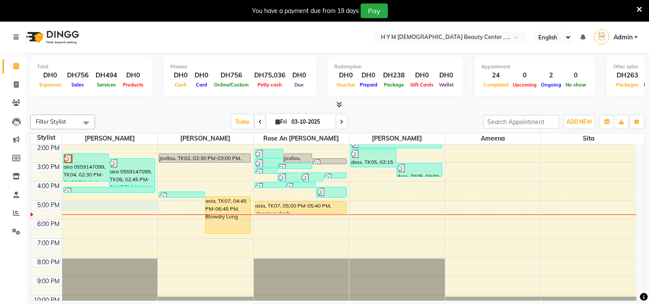
click at [112, 208] on div "9:00 AM 10:00 AM 11:00 AM 12:00 PM 1:00 PM 2:00 PM 3:00 PM 4:00 PM 5:00 PM 6:00…" at bounding box center [334, 181] width 606 height 266
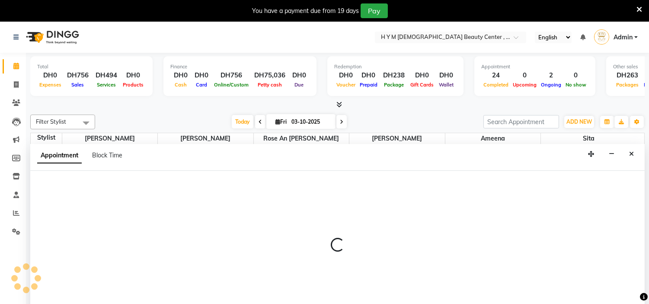
scroll to position [22, 0]
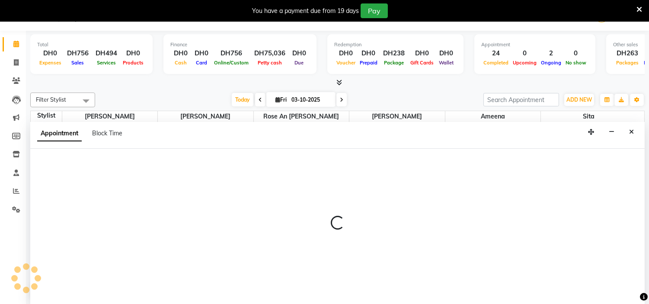
select select "61770"
select select "tentative"
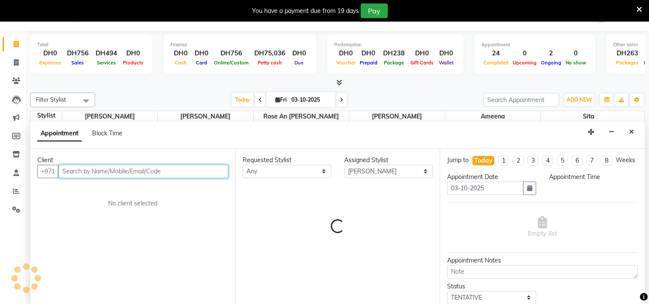
select select "1020"
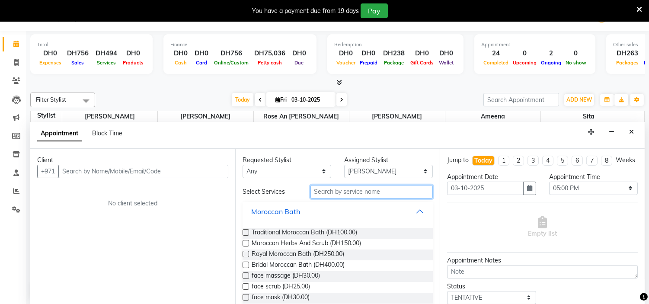
click at [350, 192] on input "text" at bounding box center [372, 191] width 123 height 13
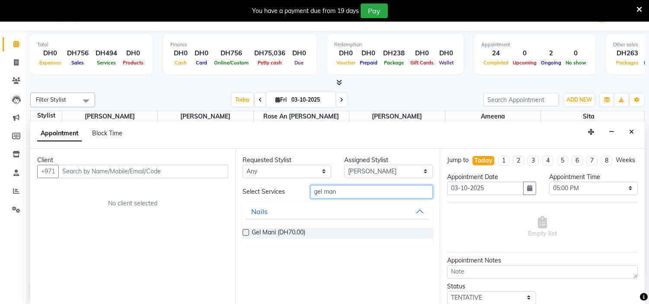
type input "gel mani"
select select "service"
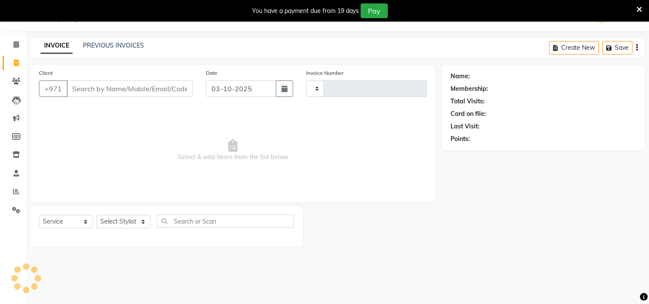
scroll to position [0, 0]
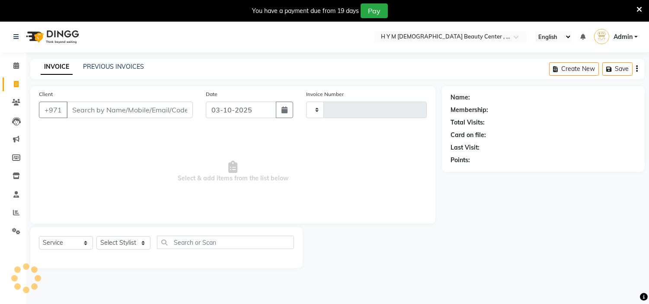
type input "2260"
select select "7248"
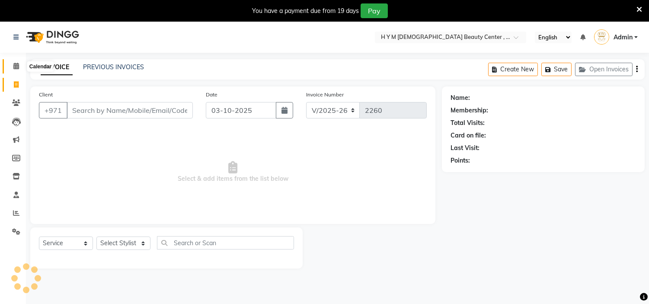
click at [16, 66] on icon at bounding box center [16, 66] width 6 height 6
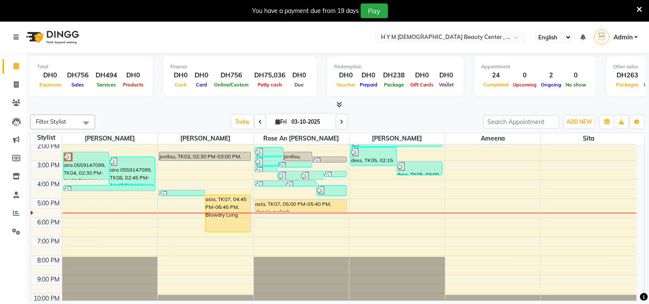
scroll to position [111, 0]
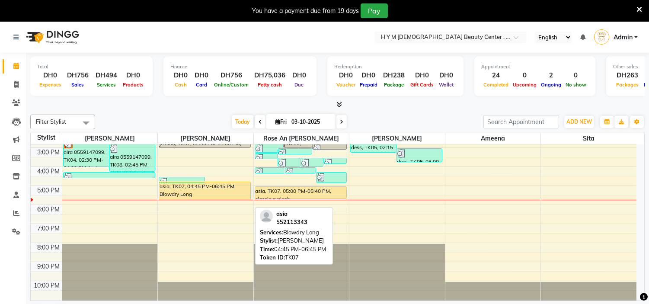
drag, startPoint x: 228, startPoint y: 218, endPoint x: 225, endPoint y: 204, distance: 14.5
click at [225, 204] on div "9:00 AM 10:00 AM 11:00 AM 12:00 PM 1:00 PM 2:00 PM 3:00 PM 4:00 PM 5:00 PM 6:00…" at bounding box center [334, 167] width 606 height 266
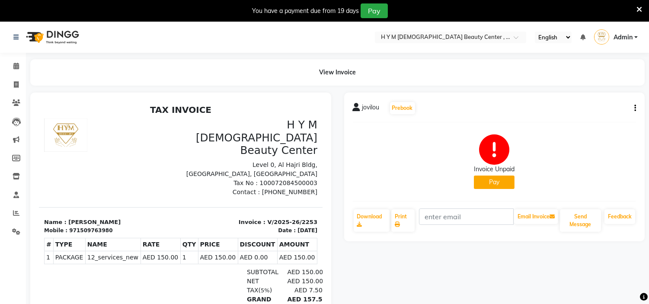
click at [487, 183] on button "Pay" at bounding box center [494, 182] width 41 height 13
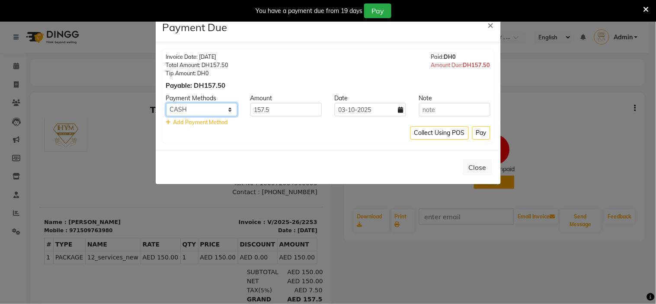
click at [228, 107] on select "Master Card CARD Bank Visa Card Credit Card CASH" at bounding box center [201, 109] width 71 height 13
select select "72"
click at [166, 103] on select "Master Card CARD Bank Visa Card Credit Card CASH" at bounding box center [201, 109] width 71 height 13
click at [482, 132] on button "Pay" at bounding box center [481, 132] width 18 height 13
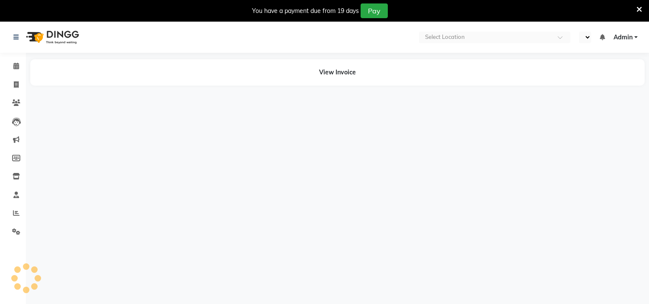
select select "en"
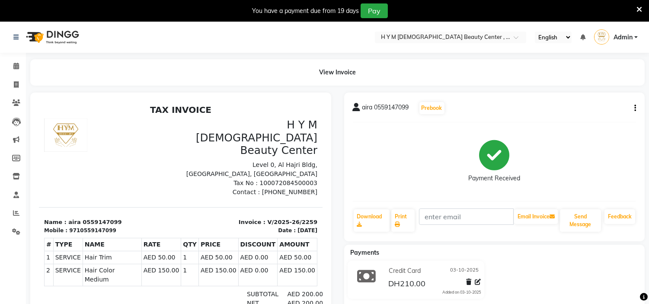
click at [636, 108] on icon "button" at bounding box center [636, 108] width 2 height 0
click at [591, 87] on div "Cancel Invoice" at bounding box center [592, 86] width 59 height 11
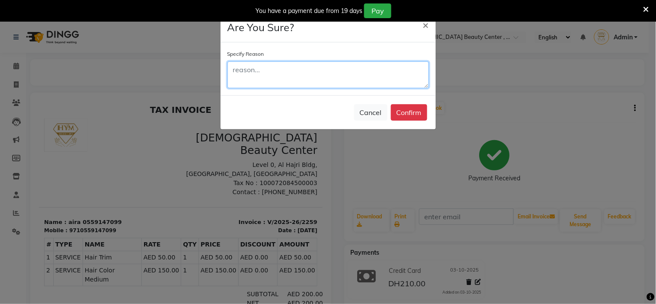
click at [254, 69] on textarea at bounding box center [329, 74] width 202 height 27
type textarea "double invoice"
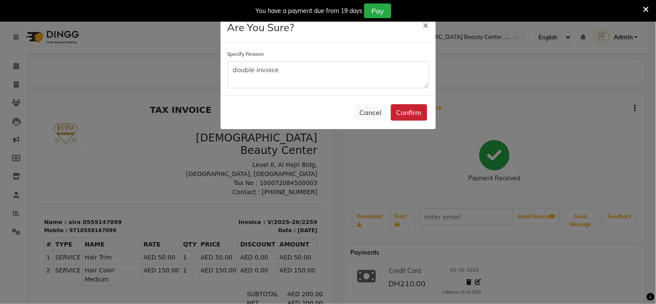
click at [394, 111] on button "Confirm" at bounding box center [409, 112] width 36 height 16
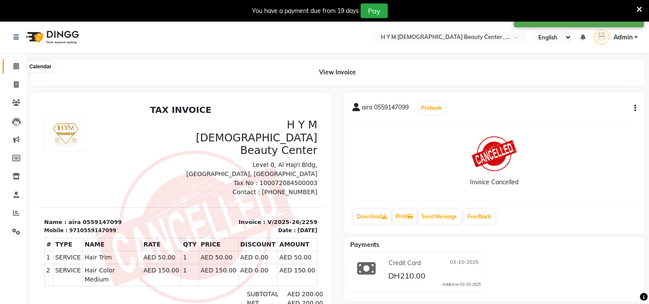
click at [16, 67] on icon at bounding box center [16, 66] width 6 height 6
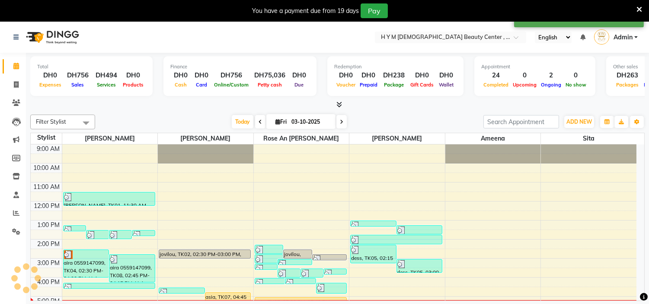
scroll to position [111, 0]
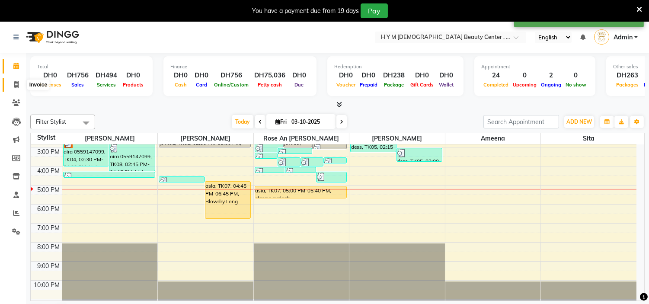
click at [14, 88] on icon at bounding box center [16, 84] width 5 height 6
select select "service"
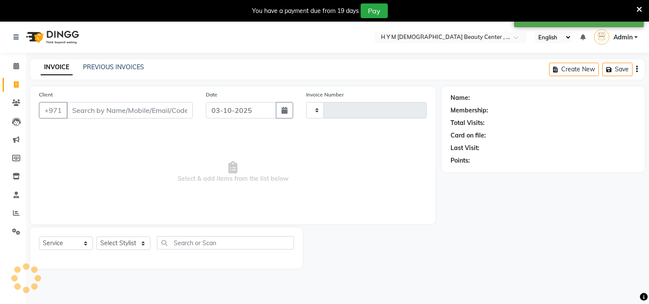
type input "2260"
select select "7248"
click at [117, 66] on link "PREVIOUS INVOICES" at bounding box center [113, 67] width 61 height 8
